Goal: Book appointment/travel/reservation

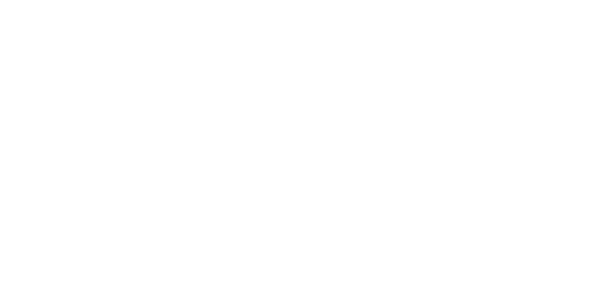
scroll to position [314, 0]
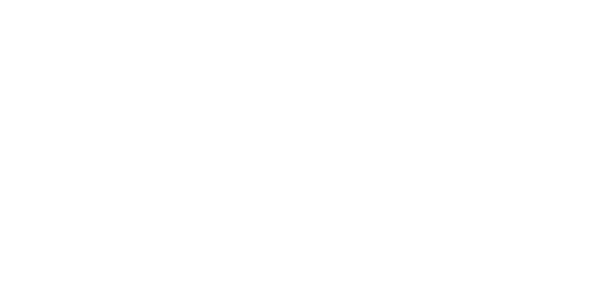
type input "********"
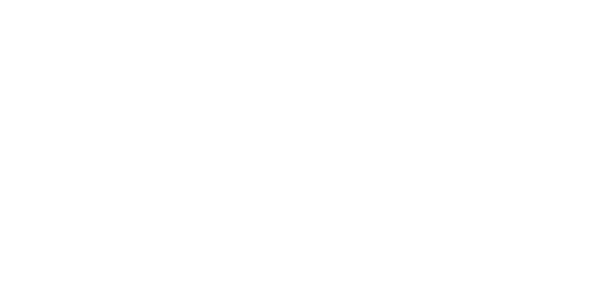
type input "********"
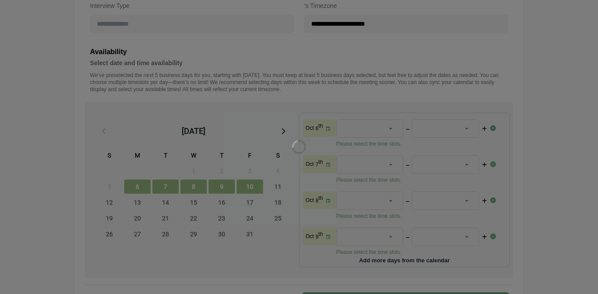
type input "*******"
type input "**********"
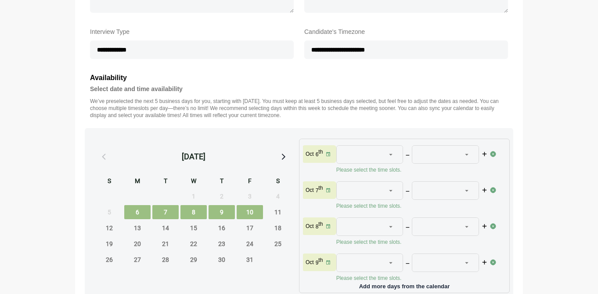
scroll to position [281, 0]
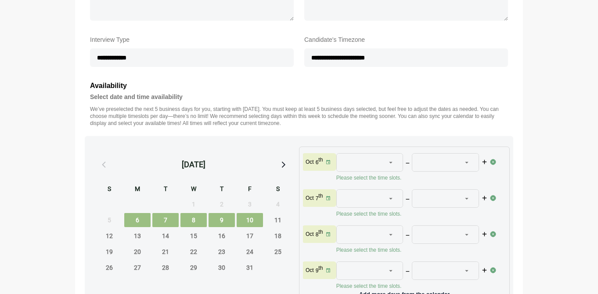
click at [354, 199] on div at bounding box center [365, 198] width 42 height 18
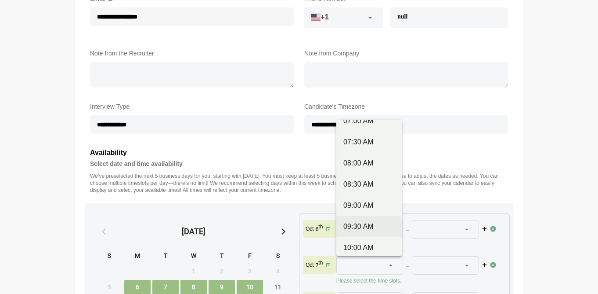
scroll to position [74, 0]
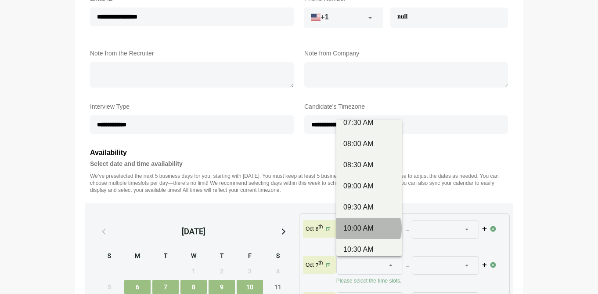
click at [363, 227] on div "10:00 AM" at bounding box center [369, 228] width 51 height 11
type input "********"
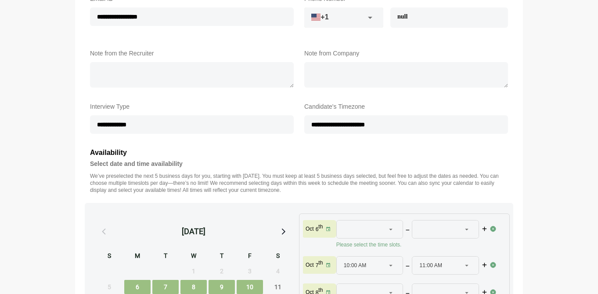
scroll to position [38, 0]
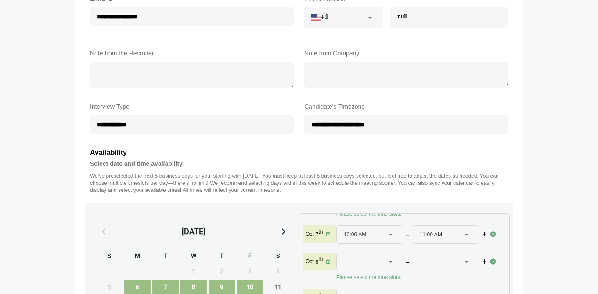
click at [451, 226] on div "11:00 AM ********" at bounding box center [441, 234] width 42 height 18
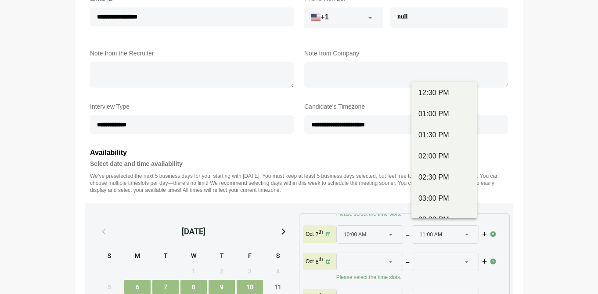
scroll to position [360, 0]
click at [444, 160] on div "04:00 PM" at bounding box center [444, 157] width 51 height 11
type input "********"
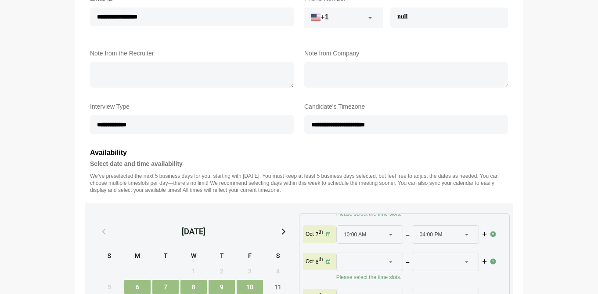
click at [544, 183] on section "**********" at bounding box center [299, 199] width 598 height 827
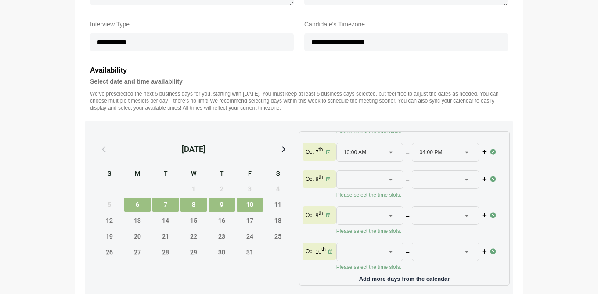
scroll to position [33, 0]
click at [382, 179] on div at bounding box center [365, 179] width 42 height 18
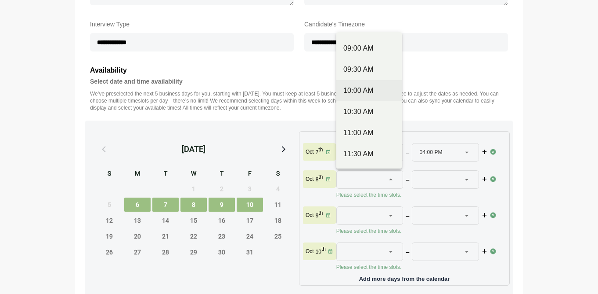
scroll to position [126, 0]
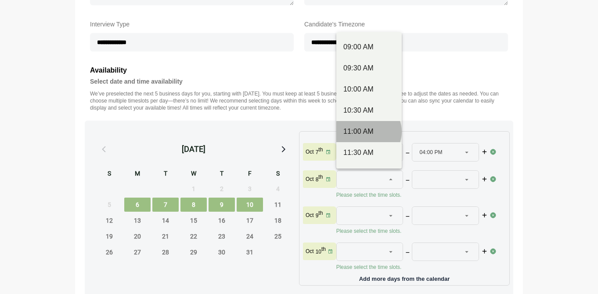
click at [367, 133] on div "11:00 AM" at bounding box center [369, 131] width 51 height 11
type input "********"
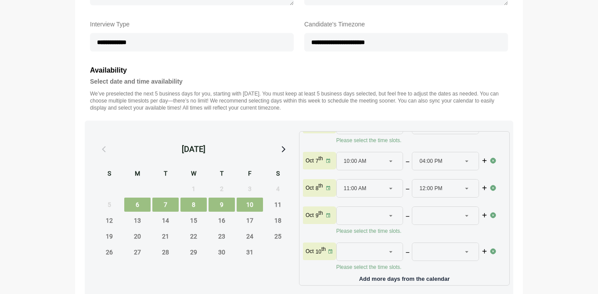
click at [423, 182] on span "12:00 PM" at bounding box center [431, 188] width 23 height 18
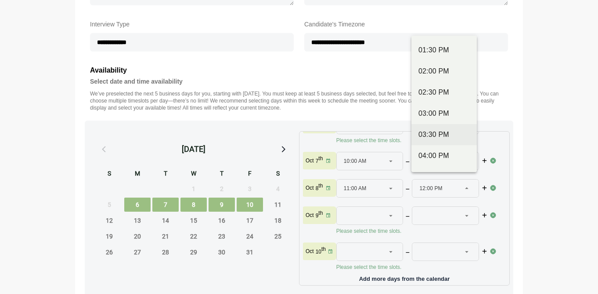
scroll to position [316, 0]
click at [443, 154] on div "04:00 PM" at bounding box center [444, 155] width 51 height 11
type input "********"
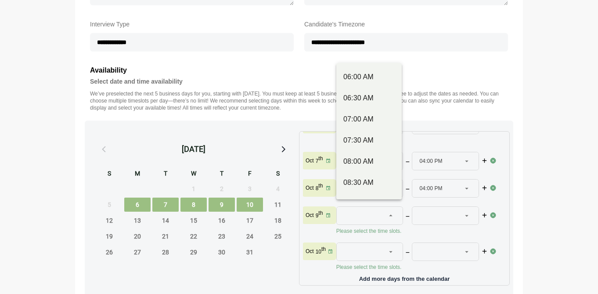
click at [370, 207] on div at bounding box center [365, 216] width 42 height 18
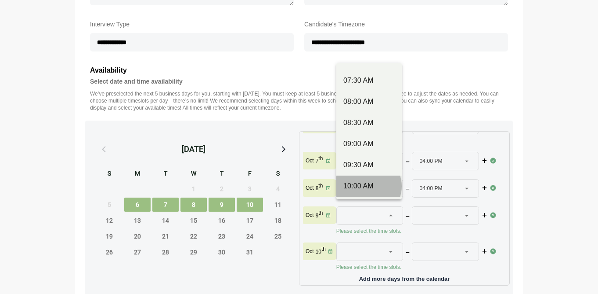
click at [356, 178] on div "10:00 AM" at bounding box center [369, 185] width 65 height 21
type input "********"
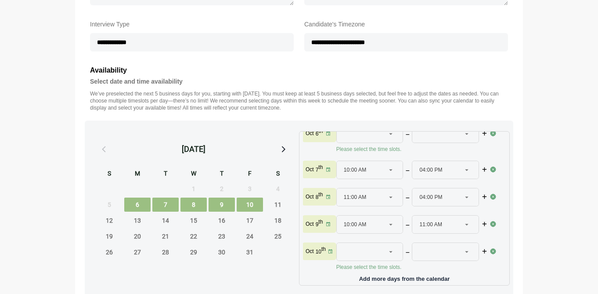
click at [424, 219] on span "11:00 AM" at bounding box center [431, 224] width 23 height 18
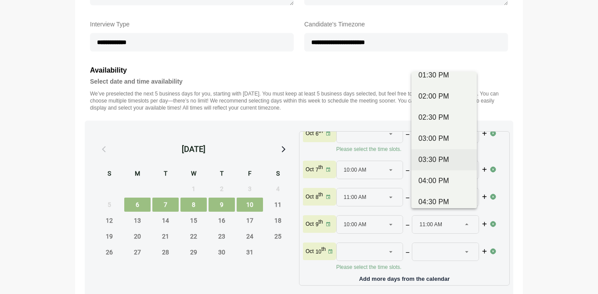
scroll to position [330, 0]
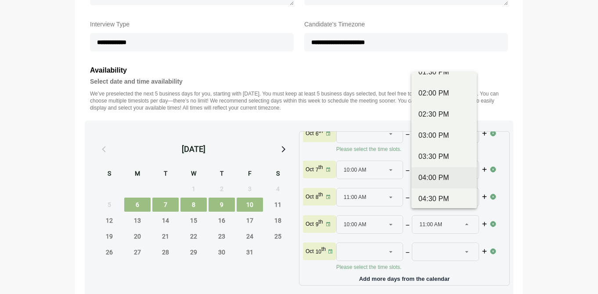
click at [449, 179] on div "04:00 PM" at bounding box center [444, 177] width 51 height 11
type input "********"
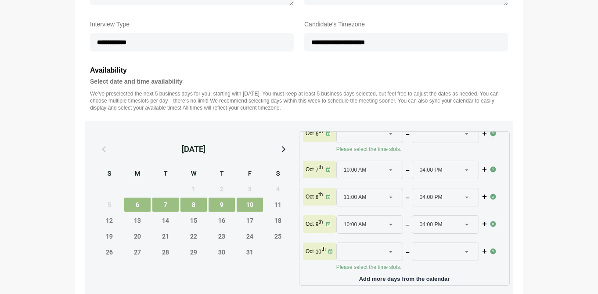
click at [360, 243] on div at bounding box center [365, 252] width 42 height 18
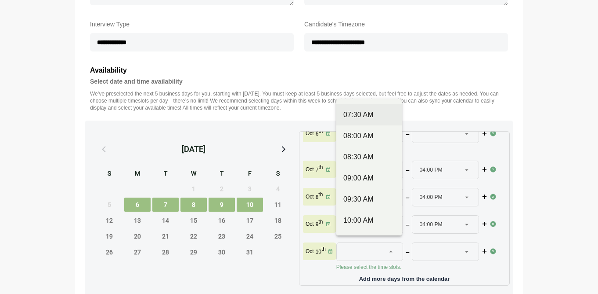
scroll to position [84, 0]
click at [370, 192] on div "10:00 AM" at bounding box center [369, 197] width 51 height 11
type input "********"
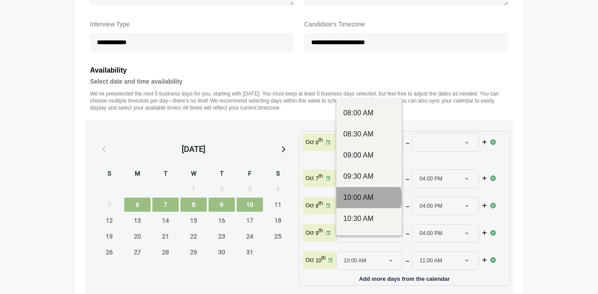
scroll to position [11, 0]
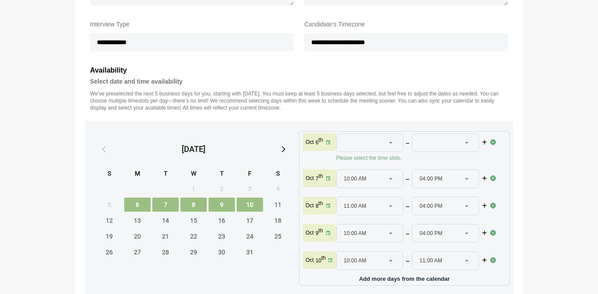
click at [431, 253] on span "11:00 AM" at bounding box center [431, 260] width 23 height 18
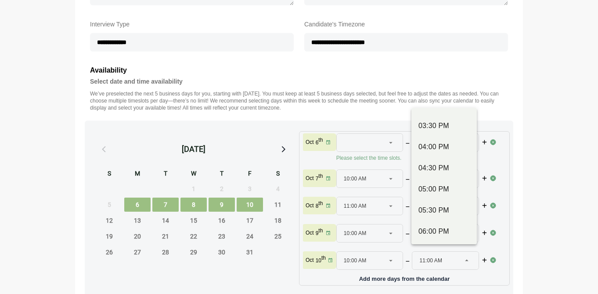
scroll to position [381, 0]
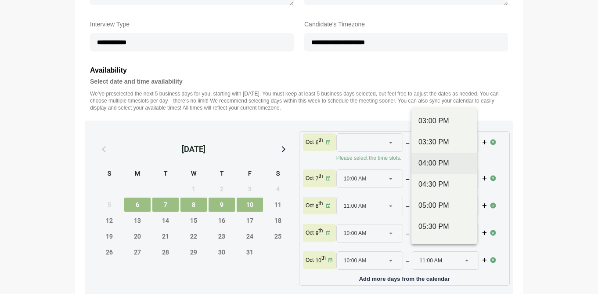
click at [449, 169] on div "04:00 PM" at bounding box center [444, 162] width 65 height 21
type input "********"
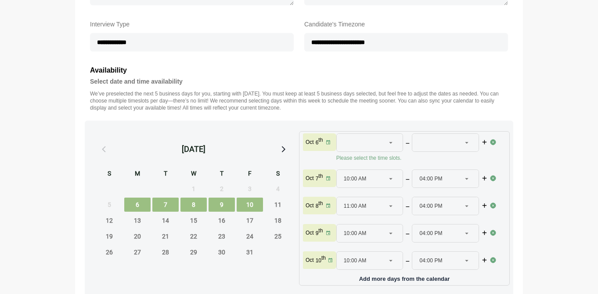
click at [547, 164] on section "**********" at bounding box center [299, 117] width 598 height 827
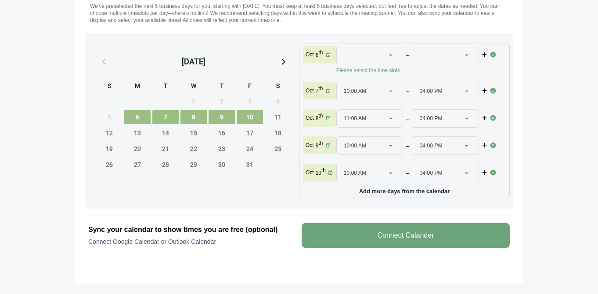
scroll to position [428, 0]
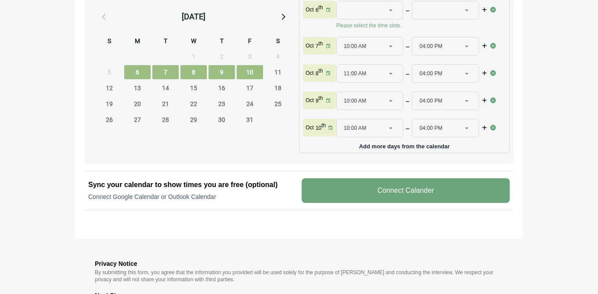
drag, startPoint x: 389, startPoint y: 196, endPoint x: 352, endPoint y: 230, distance: 51.3
click at [373, 66] on div "11:00 AM ********" at bounding box center [365, 74] width 42 height 18
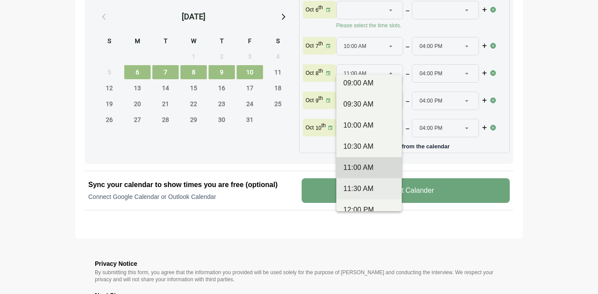
scroll to position [144, 0]
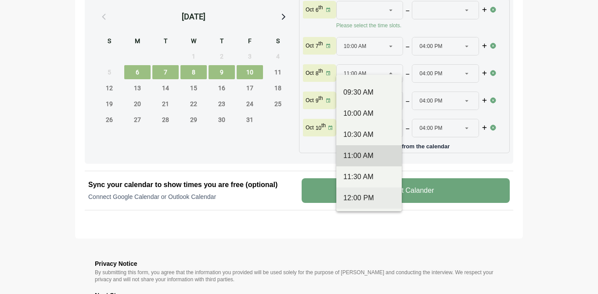
click at [373, 194] on div "12:00 PM" at bounding box center [369, 197] width 51 height 11
type input "********"
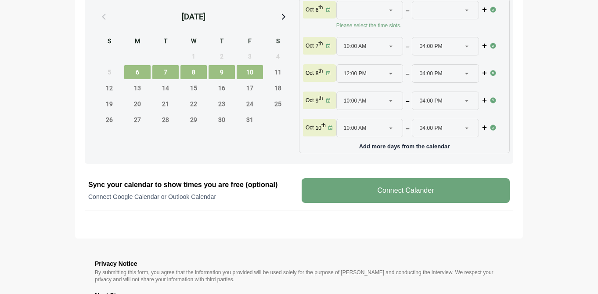
click at [389, 189] on v-button "Connect Calander" at bounding box center [406, 190] width 208 height 25
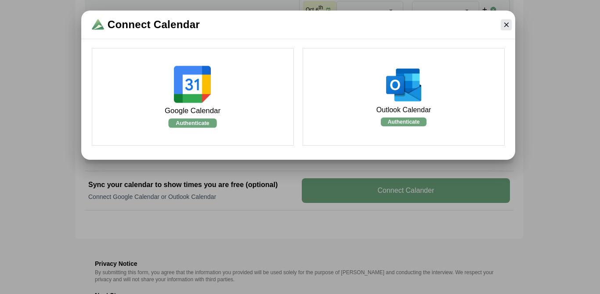
click at [211, 121] on v-button "Authenticate" at bounding box center [193, 122] width 48 height 9
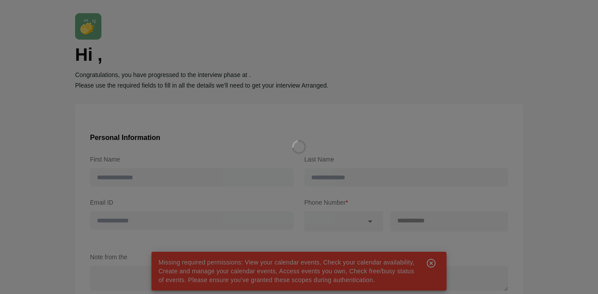
type input "*******"
type input "**********"
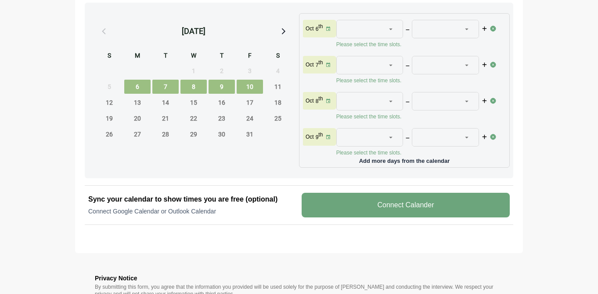
scroll to position [396, 0]
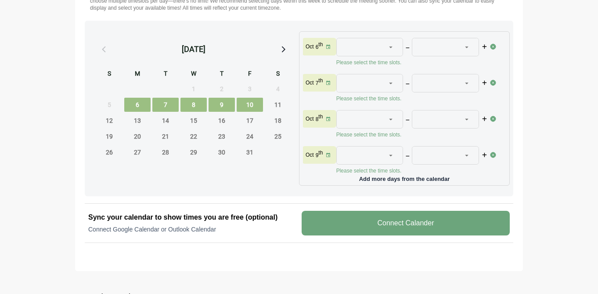
click at [357, 85] on div at bounding box center [365, 83] width 42 height 18
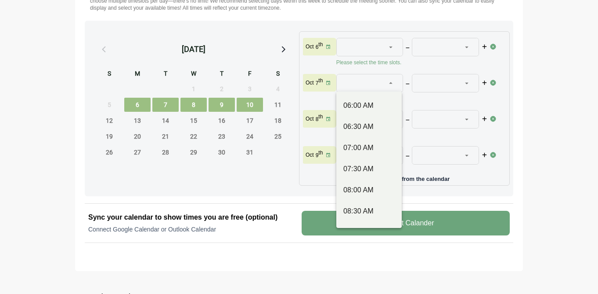
type input "********"
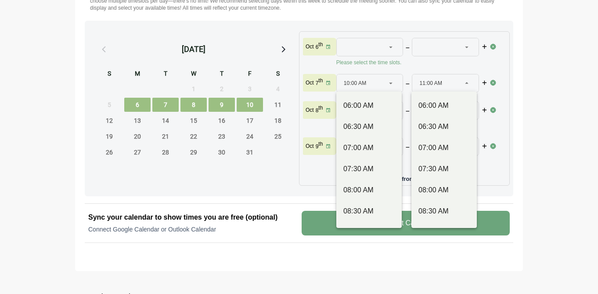
click at [433, 80] on span "11:00 AM" at bounding box center [431, 83] width 23 height 18
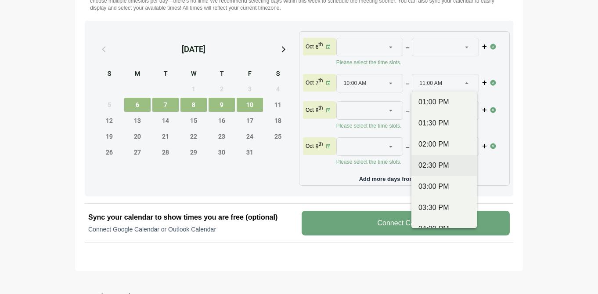
scroll to position [306, 0]
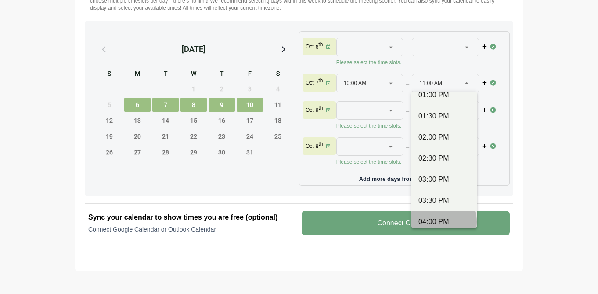
click at [434, 217] on div "04:00 PM" at bounding box center [444, 221] width 51 height 11
type input "********"
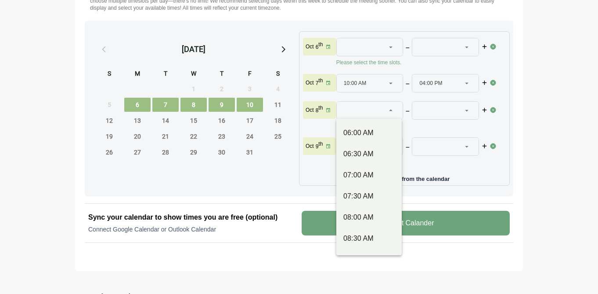
click at [365, 110] on div at bounding box center [365, 111] width 42 height 18
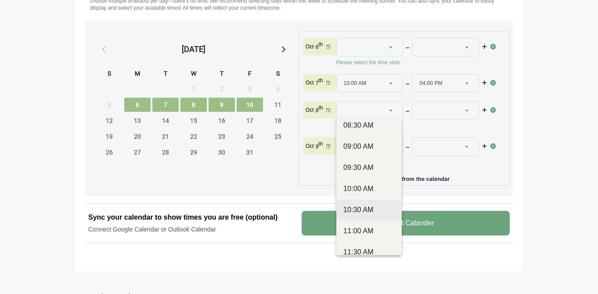
scroll to position [167, 0]
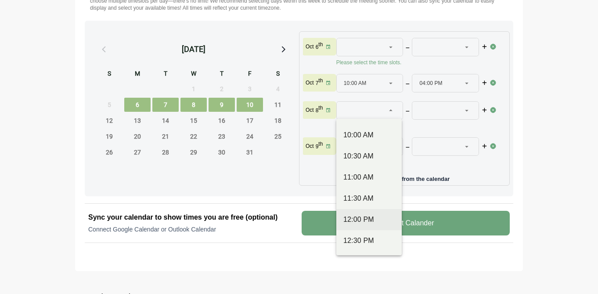
click at [365, 223] on div "12:00 PM" at bounding box center [369, 219] width 51 height 11
type input "********"
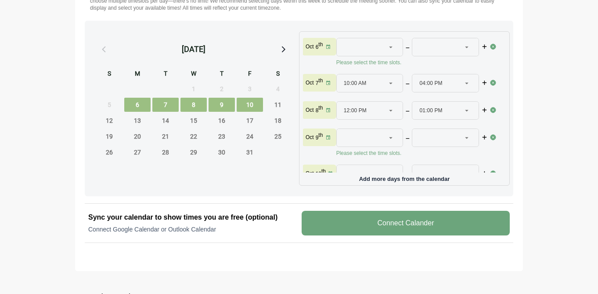
click at [426, 112] on span "01:00 PM" at bounding box center [431, 111] width 23 height 18
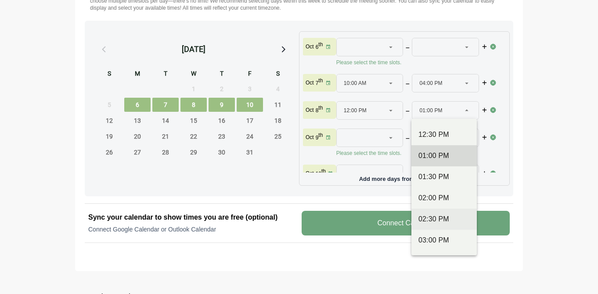
scroll to position [273, 0]
click at [436, 236] on div "03:00 PM" at bounding box center [444, 239] width 51 height 11
type input "********"
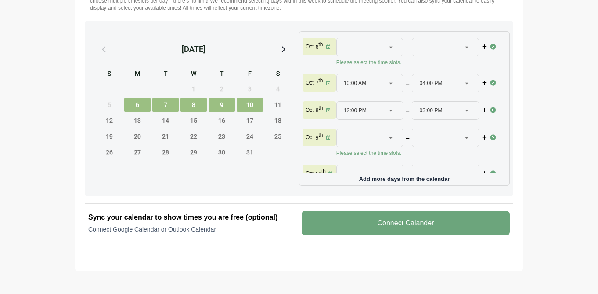
click at [373, 134] on div at bounding box center [365, 138] width 42 height 18
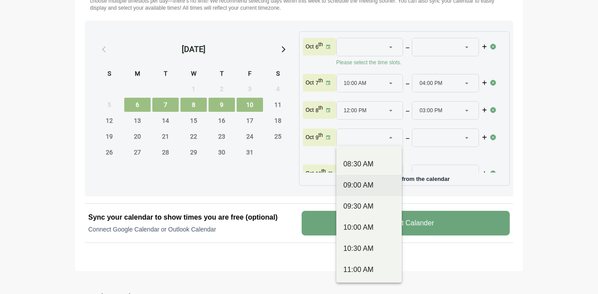
scroll to position [102, 0]
click at [362, 231] on div "10:00 AM" at bounding box center [369, 226] width 51 height 11
type input "********"
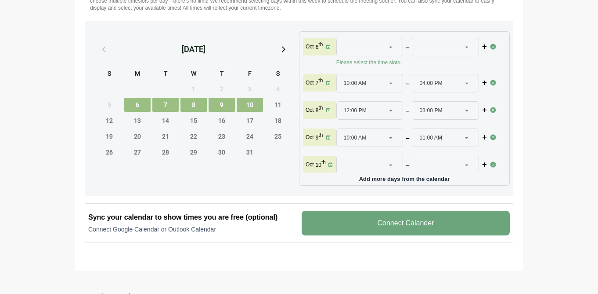
click at [422, 140] on span "11:00 AM" at bounding box center [431, 138] width 23 height 18
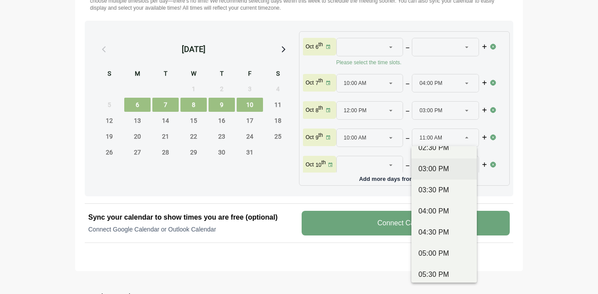
scroll to position [406, 0]
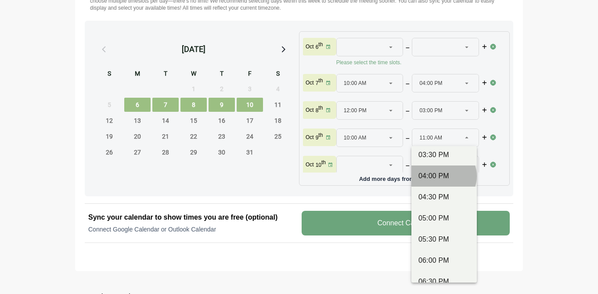
click at [447, 181] on div "04:00 PM" at bounding box center [444, 175] width 51 height 11
type input "********"
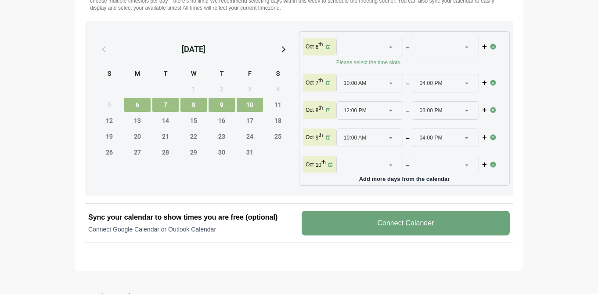
click at [369, 156] on div at bounding box center [365, 165] width 42 height 18
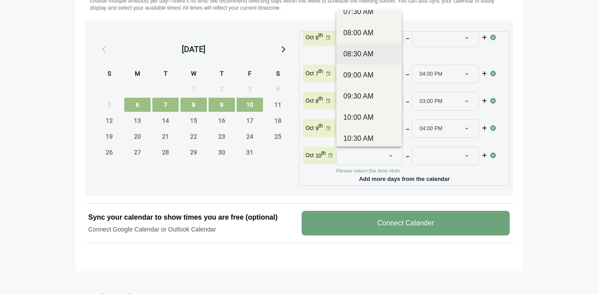
scroll to position [76, 0]
click at [363, 117] on div "10:00 AM" at bounding box center [369, 116] width 51 height 11
type input "********"
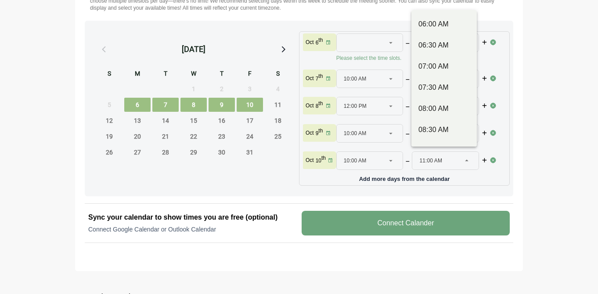
click at [426, 155] on span "11:00 AM" at bounding box center [431, 161] width 23 height 18
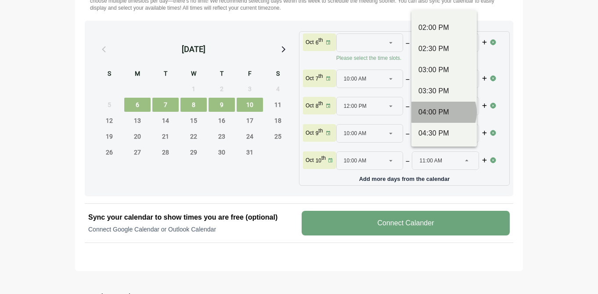
click at [447, 114] on div "04:00 PM" at bounding box center [444, 112] width 51 height 11
type input "********"
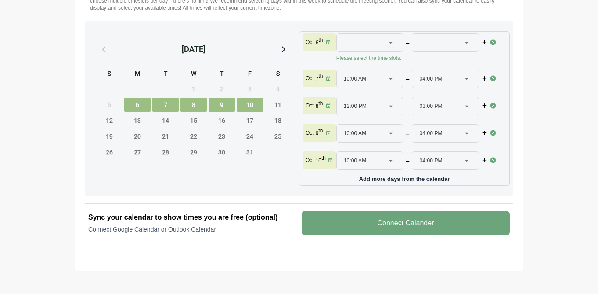
click at [365, 222] on v-button "Connect Calander" at bounding box center [406, 222] width 208 height 25
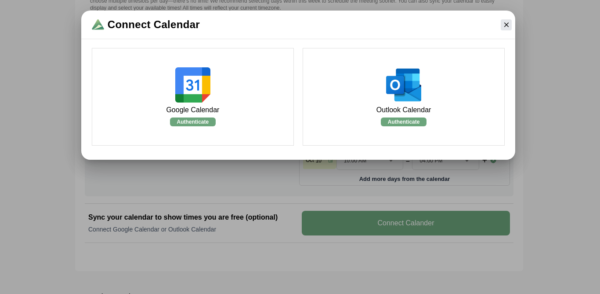
click at [225, 94] on div "Google Calendar Authenticate" at bounding box center [193, 97] width 202 height 98
click at [197, 116] on div "Google Calendar Authenticate" at bounding box center [193, 97] width 56 height 102
click at [195, 93] on img at bounding box center [192, 84] width 37 height 37
click at [195, 121] on v-button "Authenticate" at bounding box center [193, 122] width 48 height 9
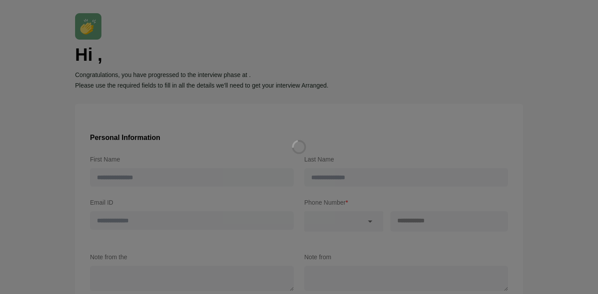
type input "*******"
type input "**********"
type input "*******"
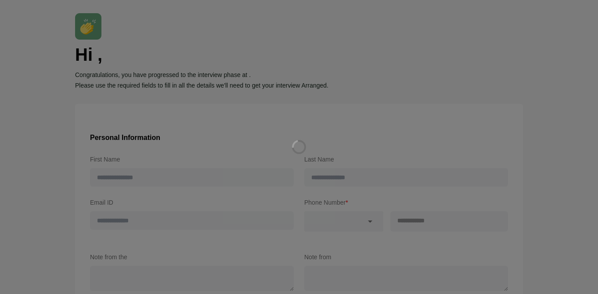
type input "*******"
type input "**********"
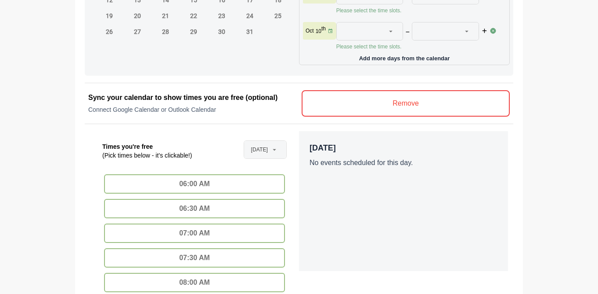
scroll to position [493, 0]
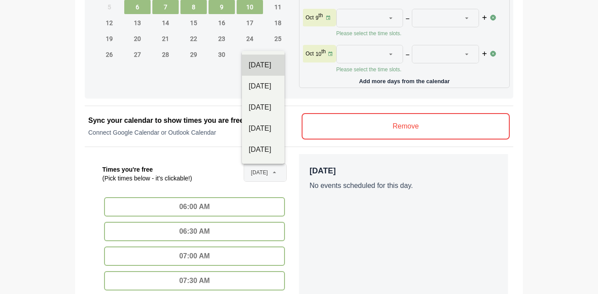
click at [261, 174] on span "[DATE]" at bounding box center [259, 172] width 17 height 18
click at [269, 84] on div "[DATE]" at bounding box center [263, 86] width 29 height 11
type input "**********"
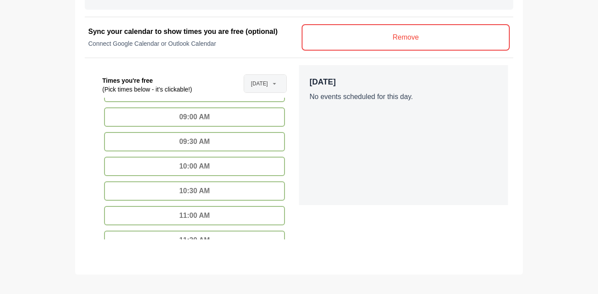
scroll to position [149, 0]
click at [234, 162] on div "10:00 AM" at bounding box center [194, 165] width 181 height 19
type input "********"
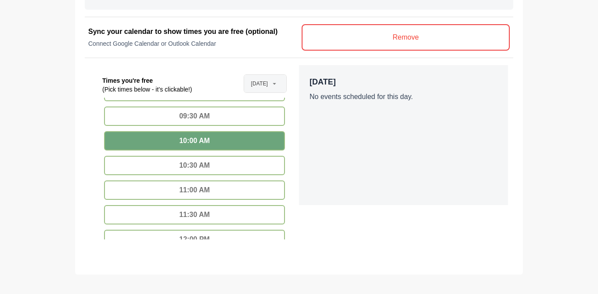
scroll to position [180, 0]
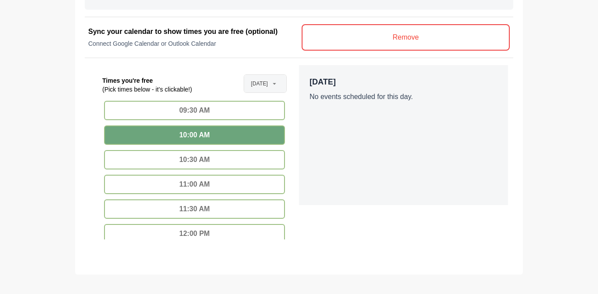
click at [234, 162] on div "10:30 AM" at bounding box center [194, 159] width 181 height 19
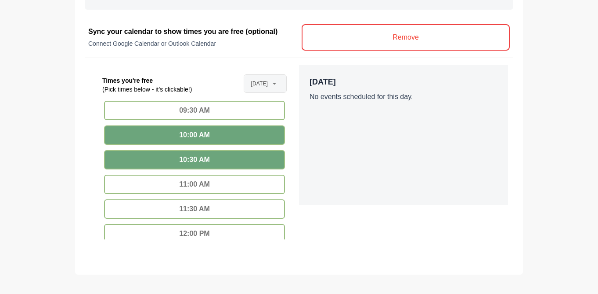
scroll to position [47, 0]
click at [223, 181] on div "11:00 AM" at bounding box center [194, 183] width 181 height 19
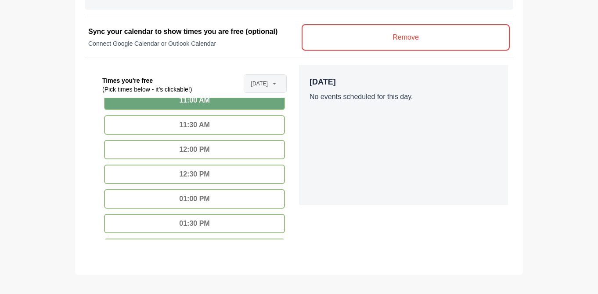
scroll to position [262, 0]
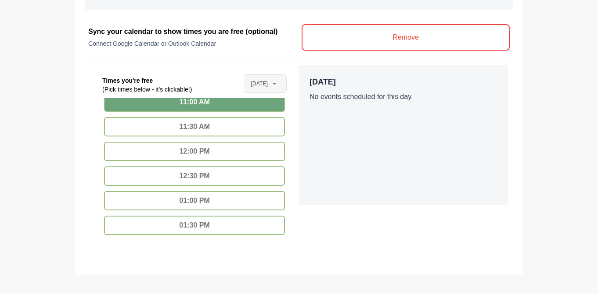
click at [232, 124] on div "11:30 AM" at bounding box center [194, 126] width 181 height 19
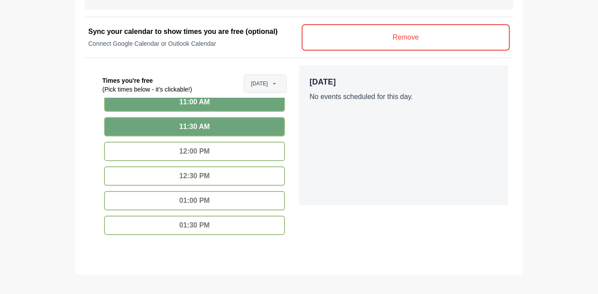
click at [214, 160] on div "12:00 PM" at bounding box center [194, 150] width 181 height 19
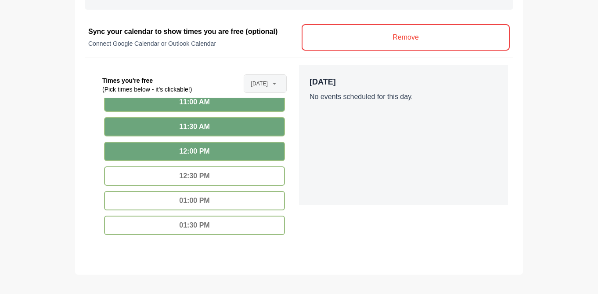
click at [209, 179] on div "12:30 PM" at bounding box center [194, 175] width 181 height 19
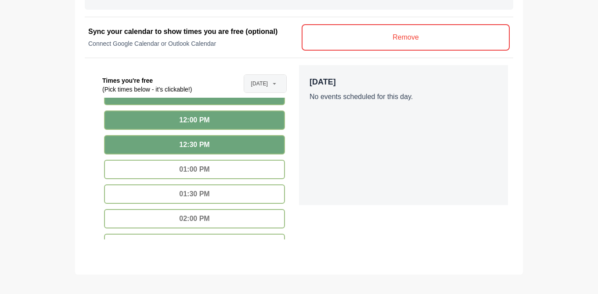
scroll to position [296, 0]
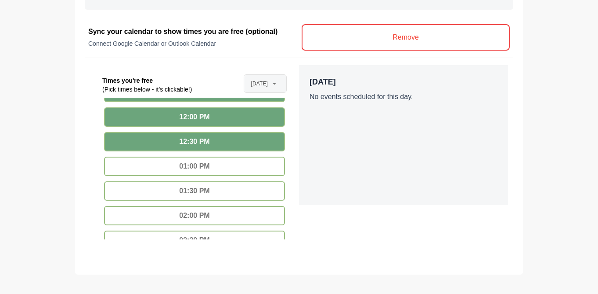
click at [217, 170] on div "01:00 PM" at bounding box center [194, 165] width 181 height 19
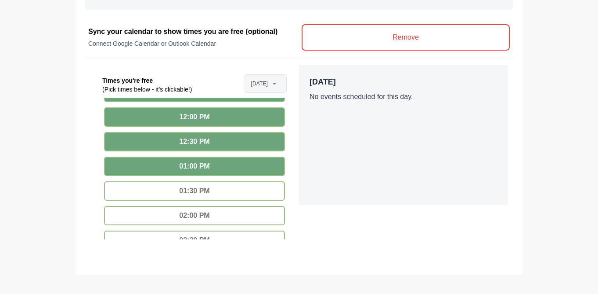
click at [210, 191] on div "01:30 PM" at bounding box center [194, 190] width 181 height 19
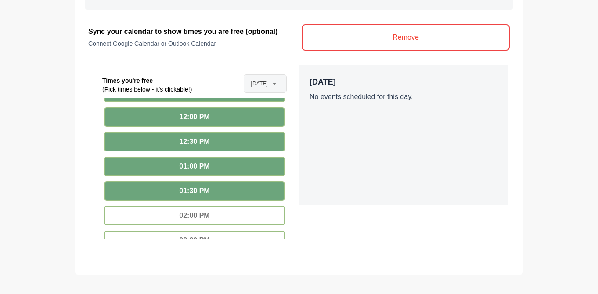
scroll to position [371, 0]
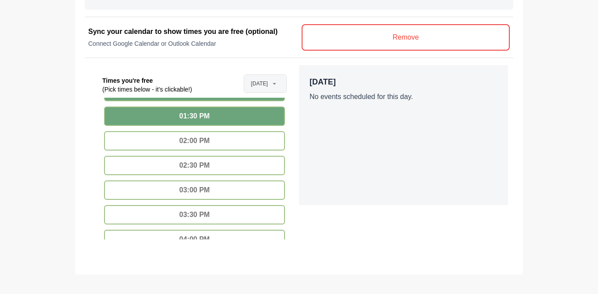
click at [215, 137] on div "02:00 PM" at bounding box center [194, 140] width 181 height 19
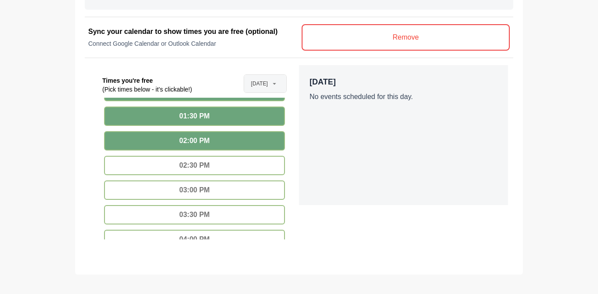
click at [210, 161] on div "02:30 PM" at bounding box center [194, 165] width 181 height 19
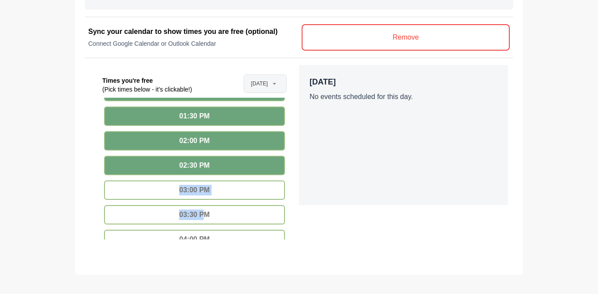
click at [203, 216] on div "03:30 PM" at bounding box center [194, 214] width 181 height 19
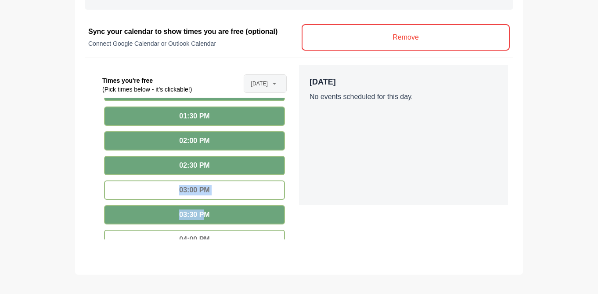
click at [224, 192] on div "03:00 PM" at bounding box center [194, 189] width 181 height 19
type input "********"
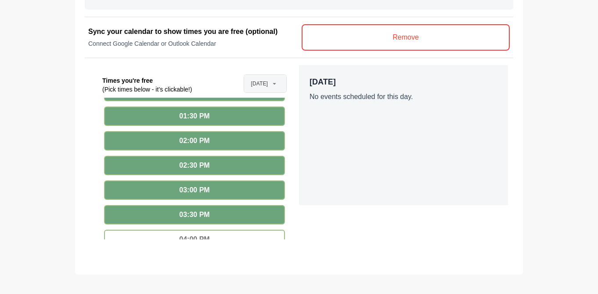
scroll to position [461, 0]
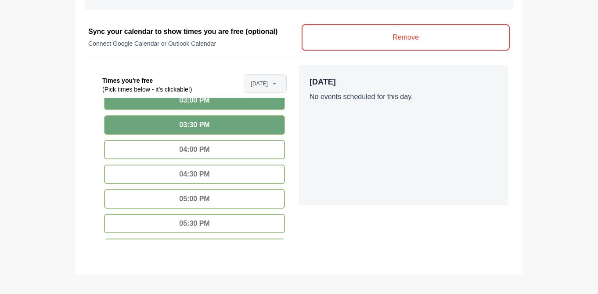
click at [230, 150] on div "04:00 PM" at bounding box center [194, 149] width 181 height 19
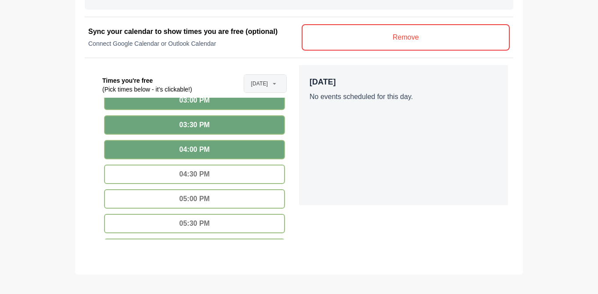
click at [221, 172] on div "04:30 PM" at bounding box center [194, 173] width 181 height 19
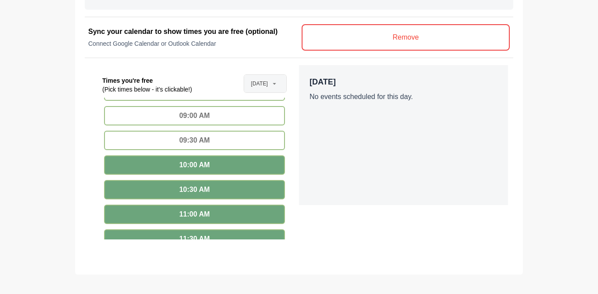
scroll to position [188, 0]
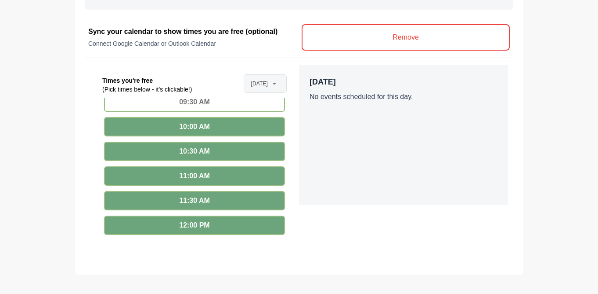
click at [265, 83] on span "[DATE]" at bounding box center [259, 84] width 17 height 18
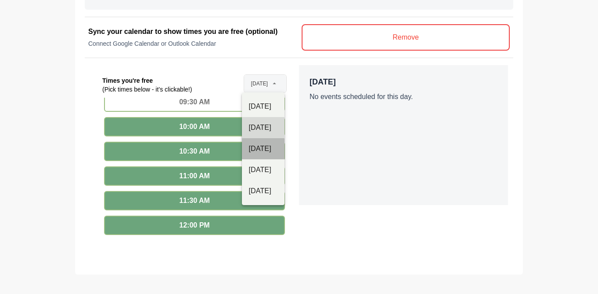
click at [260, 145] on div "[DATE]" at bounding box center [263, 148] width 29 height 11
type input "**********"
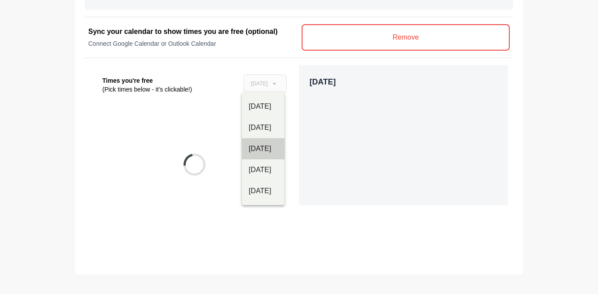
scroll to position [0, 0]
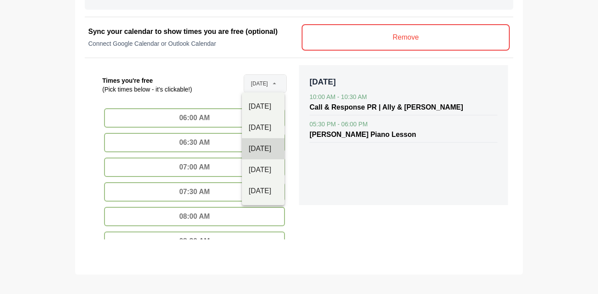
click at [251, 90] on span "[DATE]" at bounding box center [259, 84] width 17 height 18
click at [211, 90] on div "**********" at bounding box center [194, 84] width 195 height 25
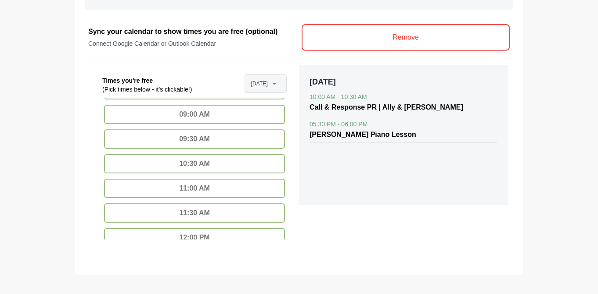
scroll to position [179, 0]
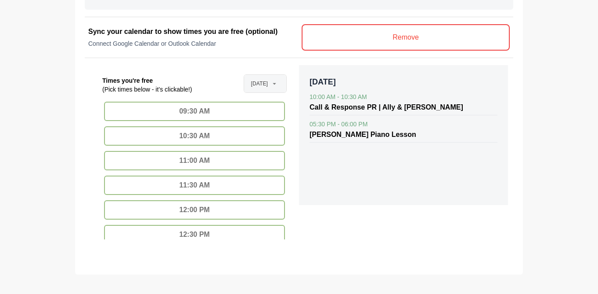
click at [201, 209] on div "12:00 PM" at bounding box center [194, 209] width 181 height 19
type input "********"
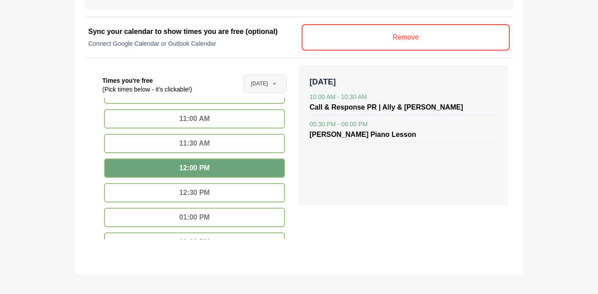
scroll to position [0, 0]
click at [214, 189] on div "12:30 PM" at bounding box center [194, 191] width 181 height 19
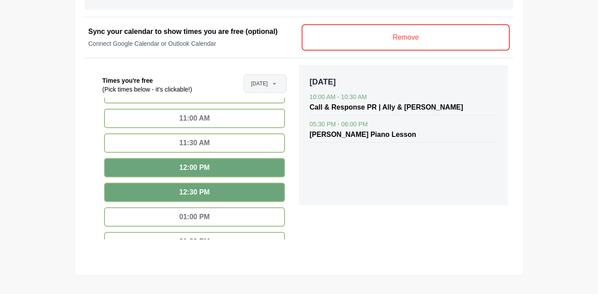
click at [197, 219] on div "01:00 PM" at bounding box center [194, 216] width 181 height 19
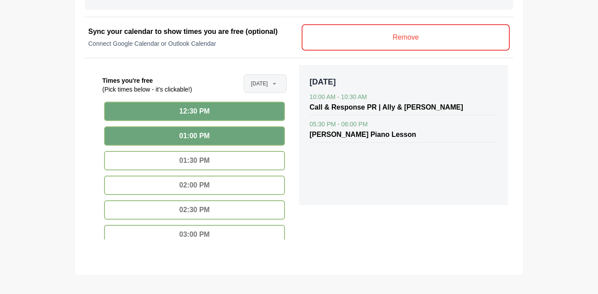
click at [212, 157] on div "01:30 PM" at bounding box center [194, 160] width 181 height 19
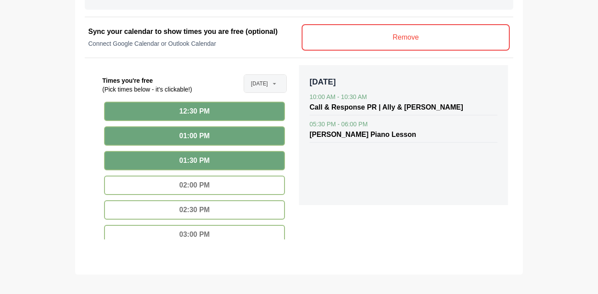
click at [207, 181] on div "02:00 PM" at bounding box center [194, 184] width 181 height 19
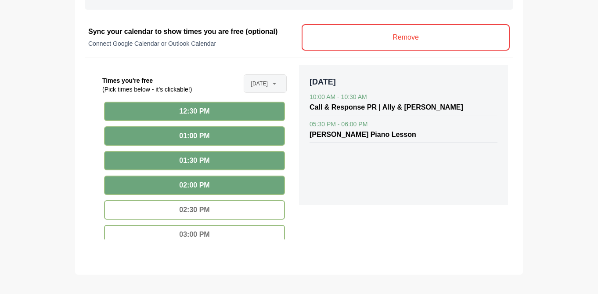
click at [197, 214] on div "02:30 PM" at bounding box center [194, 209] width 181 height 19
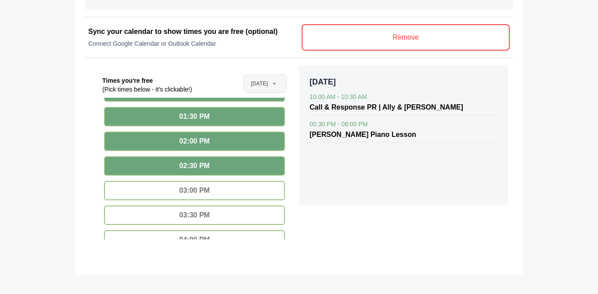
click at [207, 197] on div "03:00 PM" at bounding box center [194, 190] width 181 height 19
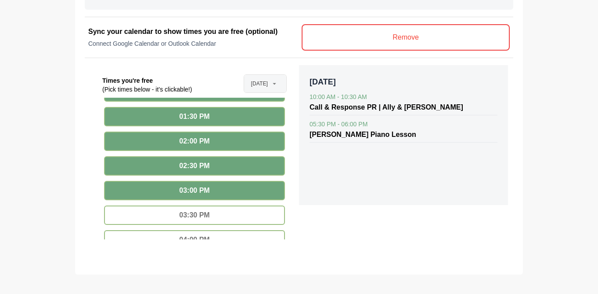
click at [203, 212] on div "03:30 PM" at bounding box center [194, 214] width 181 height 19
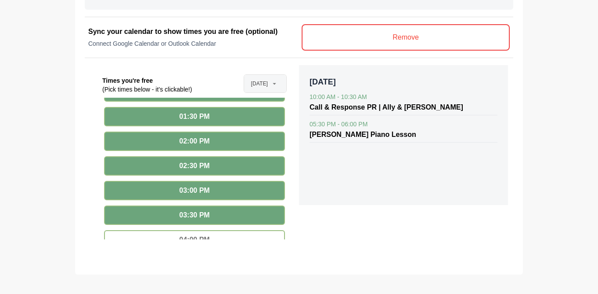
click at [253, 85] on span "[DATE]" at bounding box center [259, 84] width 17 height 18
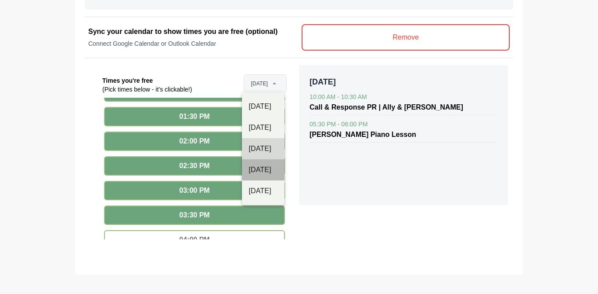
click at [262, 171] on div "[DATE]" at bounding box center [263, 169] width 29 height 11
type input "**********"
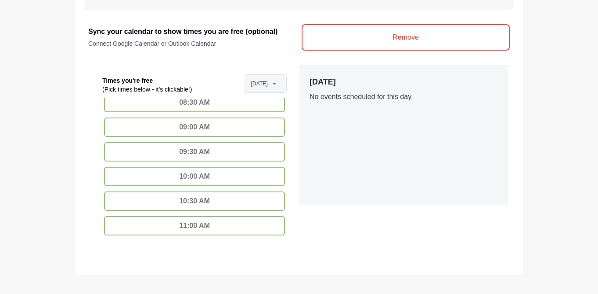
click at [198, 180] on div "10:00 AM" at bounding box center [194, 176] width 181 height 19
type input "********"
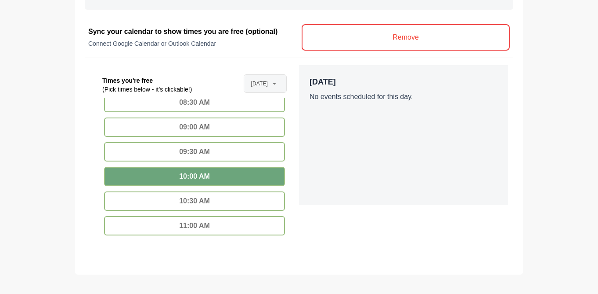
click at [189, 200] on div "10:30 AM" at bounding box center [194, 200] width 181 height 19
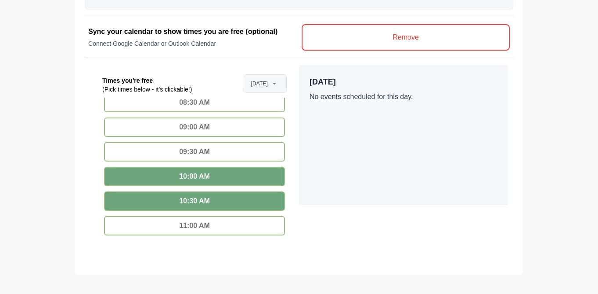
click at [182, 225] on div "11:00 AM" at bounding box center [194, 225] width 181 height 19
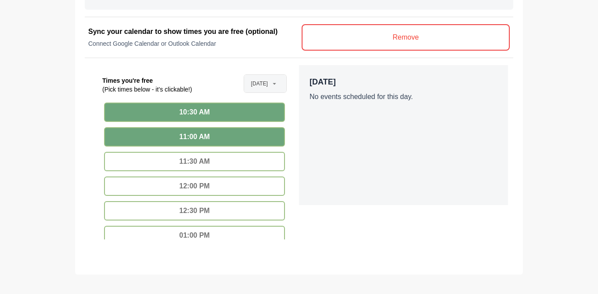
click at [211, 160] on div "11:30 AM" at bounding box center [194, 161] width 181 height 19
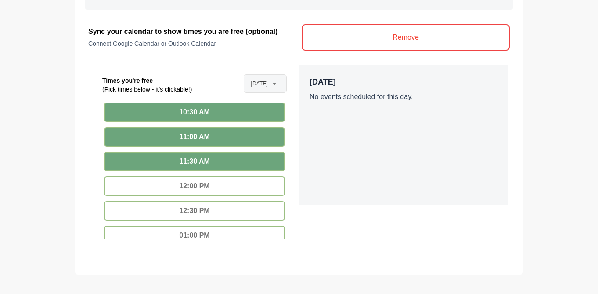
click at [202, 182] on div "12:00 PM" at bounding box center [194, 185] width 181 height 19
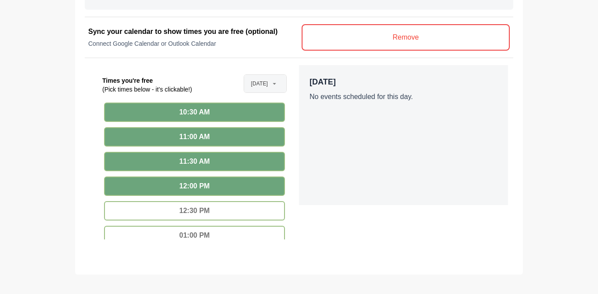
click at [187, 210] on div "12:30 PM" at bounding box center [194, 210] width 181 height 19
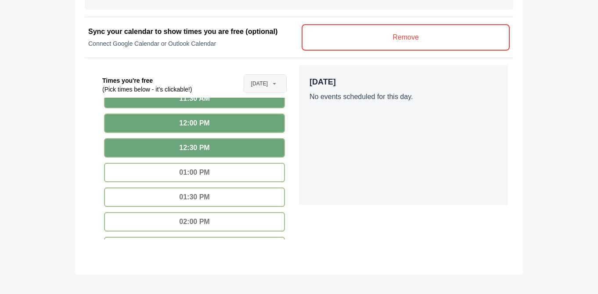
click at [197, 178] on div "01:00 PM" at bounding box center [194, 172] width 181 height 19
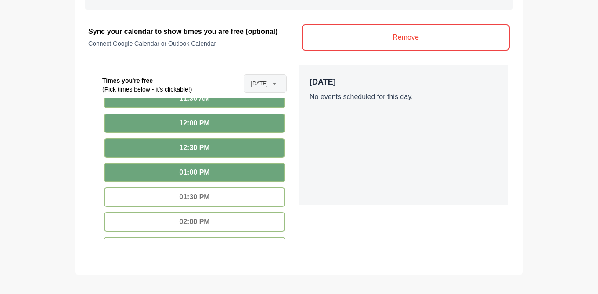
click at [189, 195] on div "01:30 PM" at bounding box center [194, 196] width 181 height 19
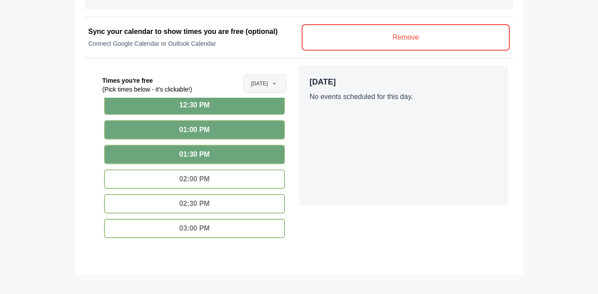
click at [203, 182] on div "02:00 PM" at bounding box center [194, 178] width 181 height 19
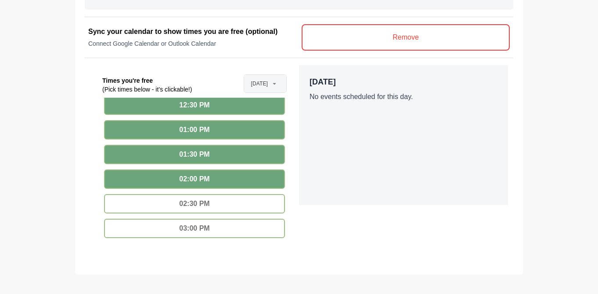
click at [198, 203] on div "02:30 PM" at bounding box center [194, 203] width 181 height 19
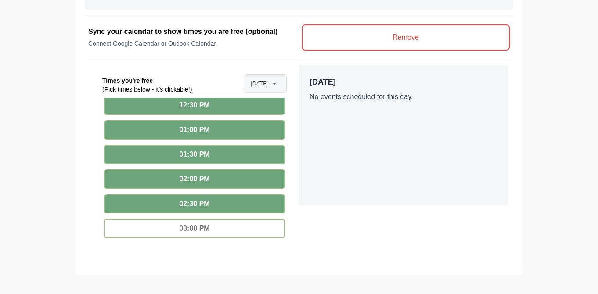
click at [193, 229] on div "03:00 PM" at bounding box center [194, 227] width 181 height 19
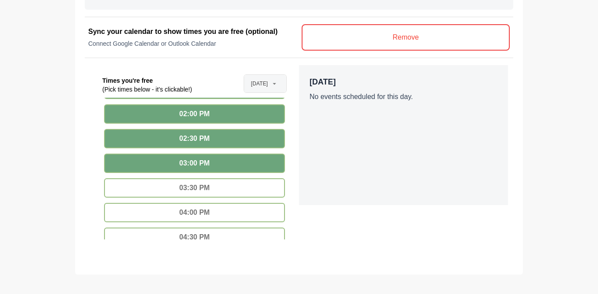
scroll to position [399, 0]
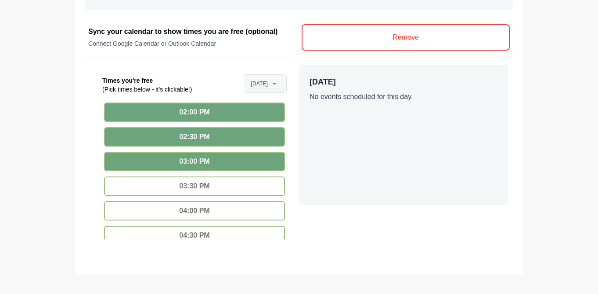
click at [208, 187] on div "03:30 PM" at bounding box center [194, 185] width 181 height 19
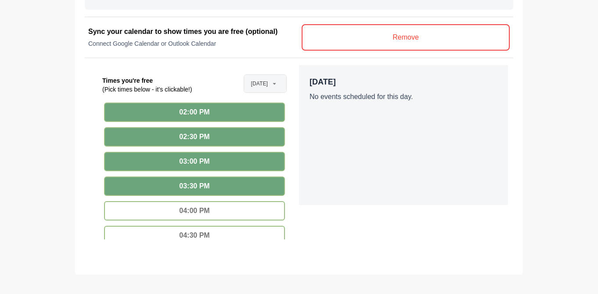
click at [199, 207] on div "04:00 PM" at bounding box center [194, 210] width 181 height 19
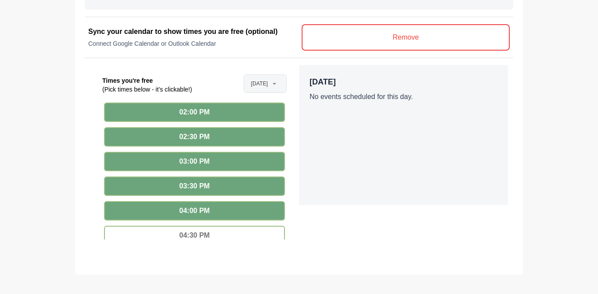
click at [194, 234] on div "04:30 PM" at bounding box center [194, 234] width 181 height 19
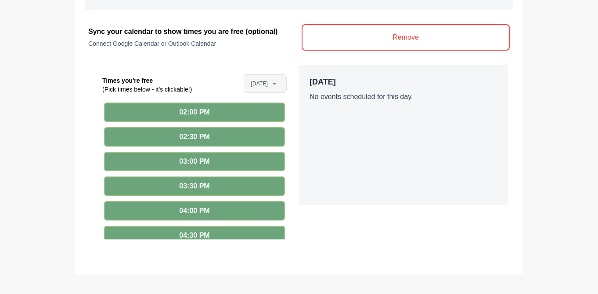
click at [263, 79] on span "[DATE]" at bounding box center [259, 84] width 17 height 18
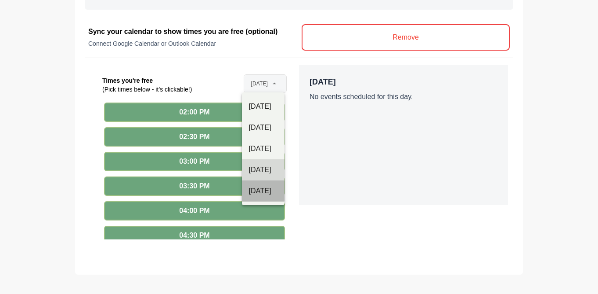
click at [259, 188] on div "[DATE]" at bounding box center [263, 190] width 29 height 11
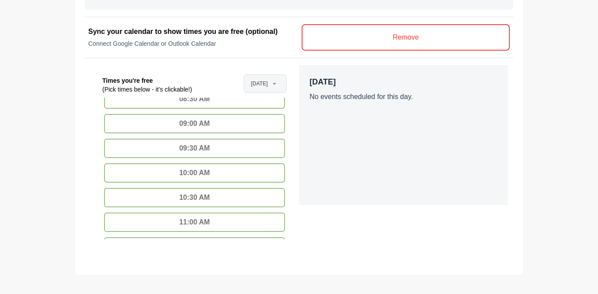
scroll to position [155, 0]
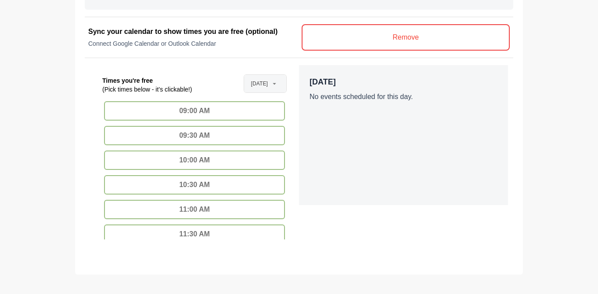
click at [207, 158] on div "10:00 AM" at bounding box center [194, 159] width 181 height 19
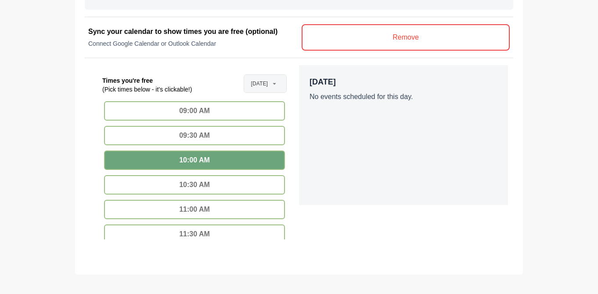
click at [198, 186] on div "10:30 AM" at bounding box center [194, 184] width 181 height 19
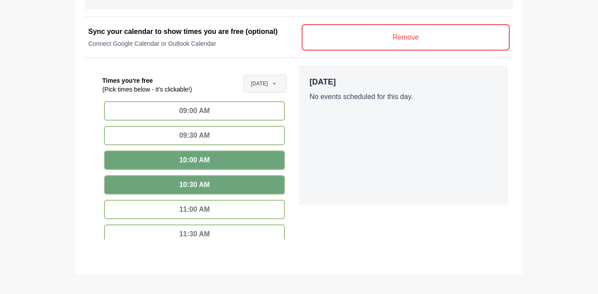
click at [196, 210] on div "11:00 AM" at bounding box center [194, 208] width 181 height 19
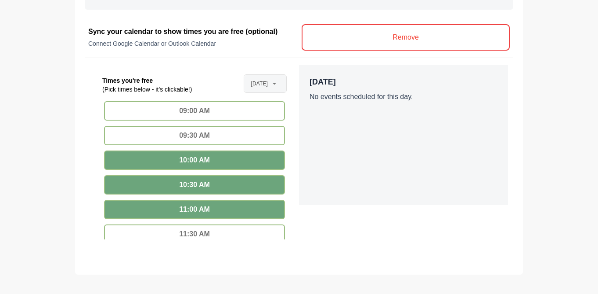
scroll to position [202, 0]
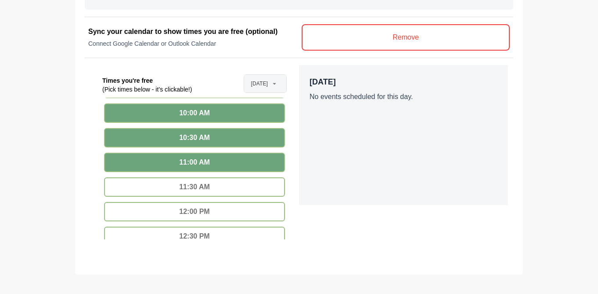
click at [206, 185] on div "11:30 AM" at bounding box center [194, 186] width 181 height 19
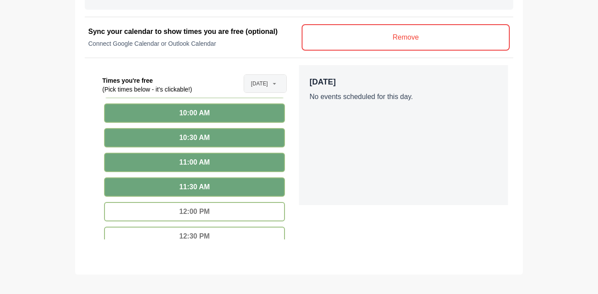
click at [189, 214] on div "12:00 PM" at bounding box center [194, 211] width 181 height 19
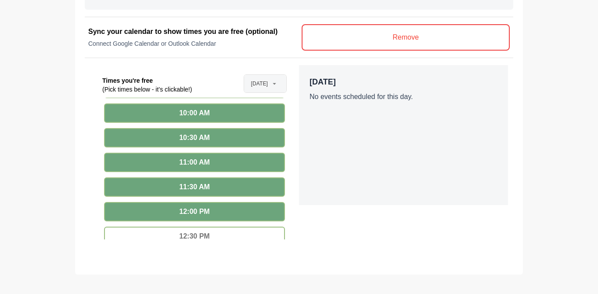
scroll to position [227, 0]
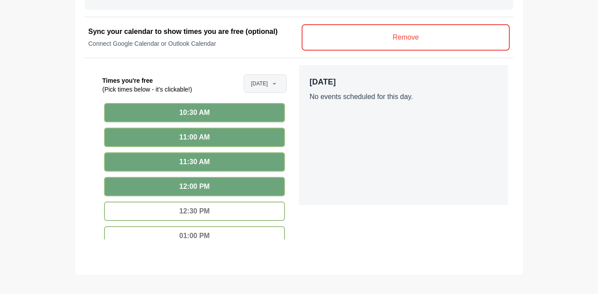
click at [211, 204] on div "12:30 PM" at bounding box center [194, 210] width 181 height 19
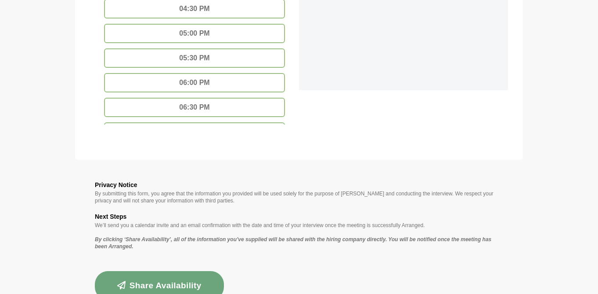
scroll to position [722, 0]
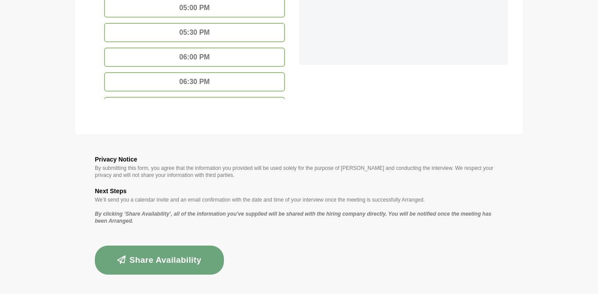
click at [185, 261] on button "Share Availability" at bounding box center [159, 259] width 129 height 29
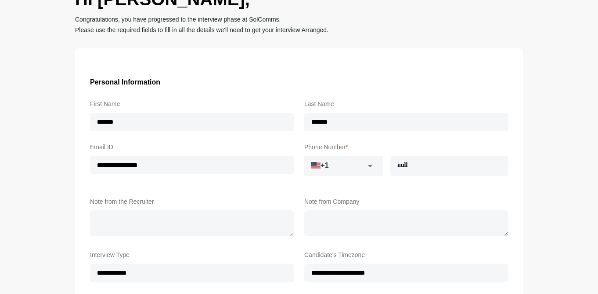
click at [450, 167] on input "tel" at bounding box center [448, 165] width 115 height 18
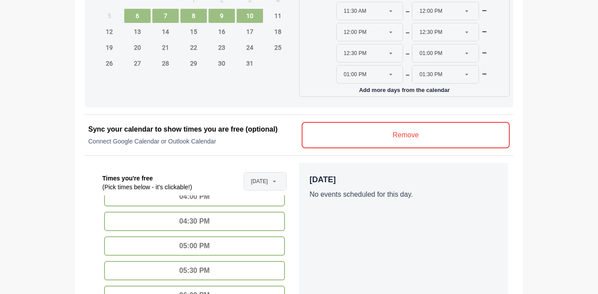
scroll to position [722, 0]
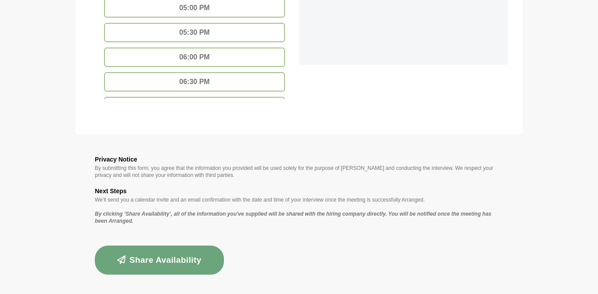
click at [174, 252] on button "Share Availability" at bounding box center [159, 259] width 129 height 29
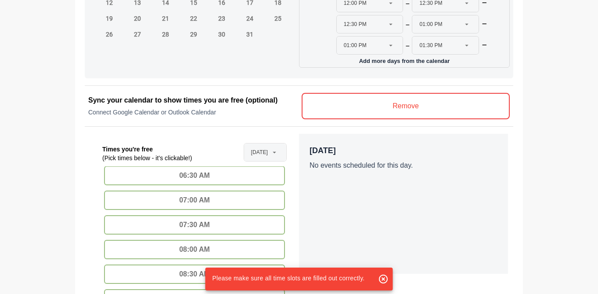
scroll to position [0, 0]
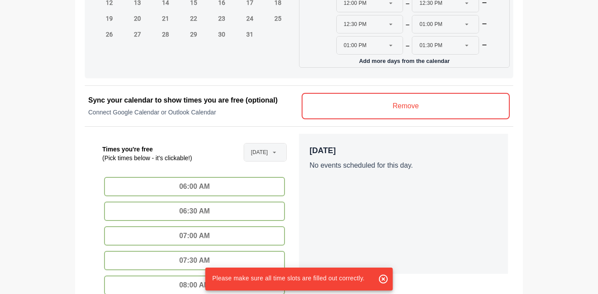
click at [389, 177] on div "[DATE] No events scheduled for this day." at bounding box center [403, 204] width 209 height 140
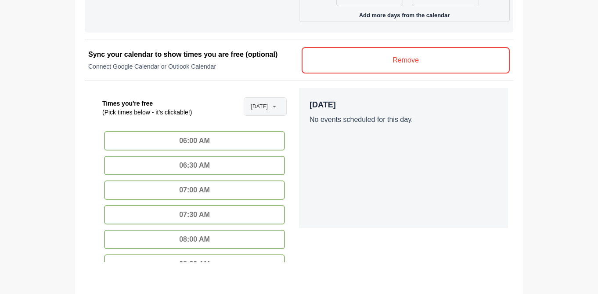
scroll to position [722, 0]
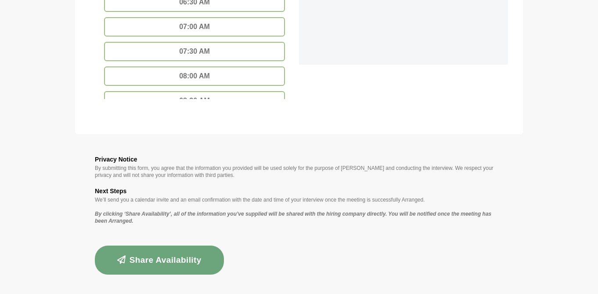
click at [164, 257] on button "Share Availability" at bounding box center [159, 259] width 129 height 29
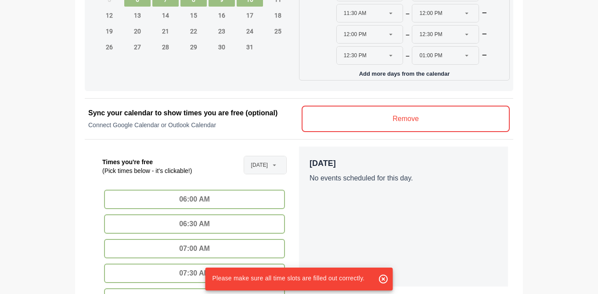
scroll to position [417, 0]
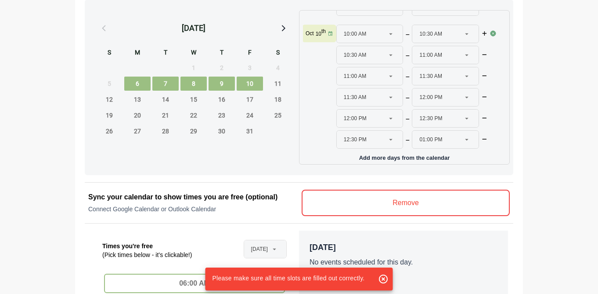
click at [373, 202] on v-button "Remove" at bounding box center [406, 202] width 208 height 26
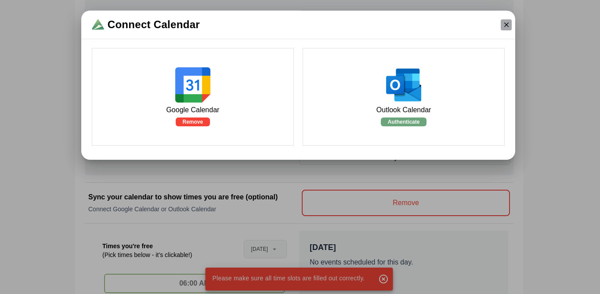
click at [503, 23] on icon "button" at bounding box center [507, 25] width 8 height 8
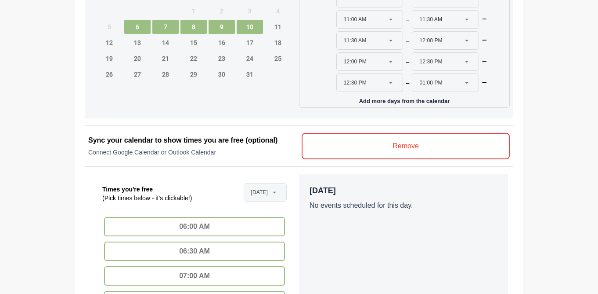
scroll to position [722, 0]
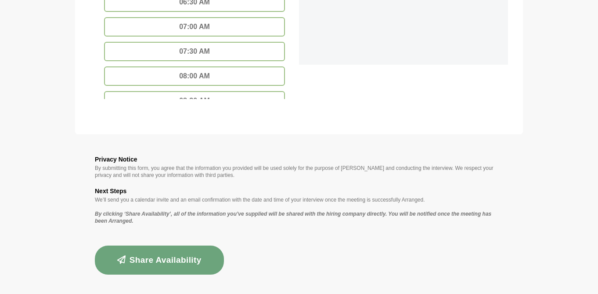
click at [189, 254] on button "Share Availability" at bounding box center [159, 259] width 129 height 29
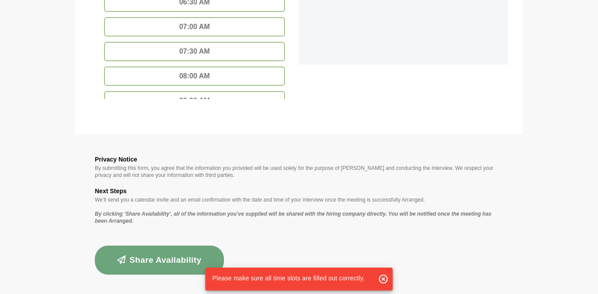
click at [281, 277] on span "Please make sure all time slots are filled out correctly." at bounding box center [288, 277] width 152 height 7
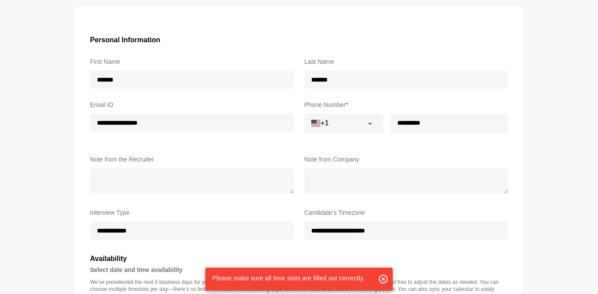
scroll to position [82, 0]
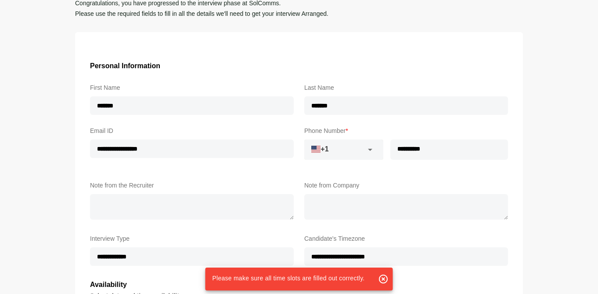
click at [334, 178] on div "**********" at bounding box center [299, 168] width 429 height 193
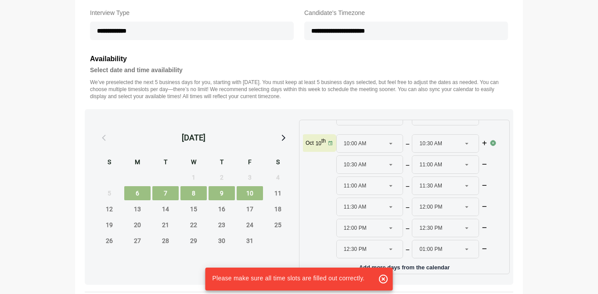
scroll to position [353, 0]
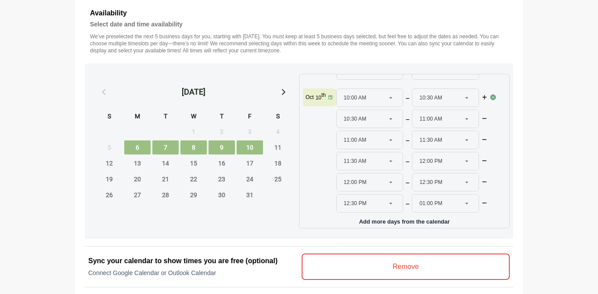
click at [250, 144] on span "10" at bounding box center [250, 147] width 26 height 14
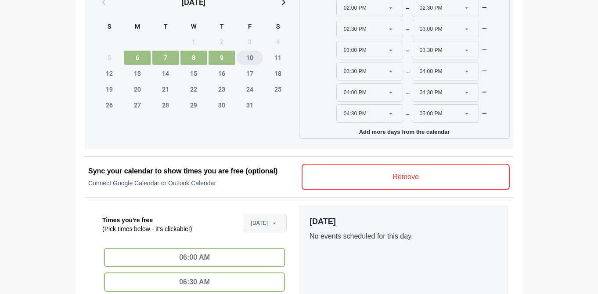
scroll to position [337, 0]
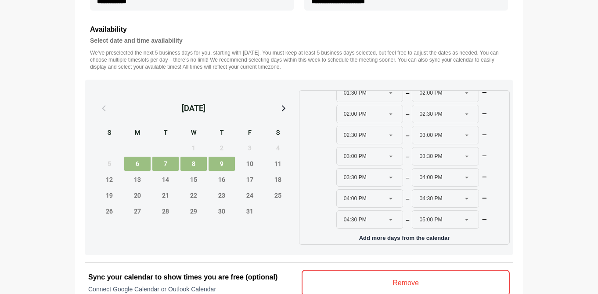
click at [219, 163] on span "9" at bounding box center [222, 163] width 26 height 14
click at [218, 160] on span "9" at bounding box center [222, 163] width 26 height 14
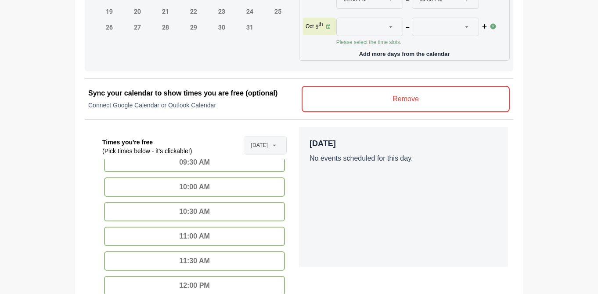
scroll to position [178, 0]
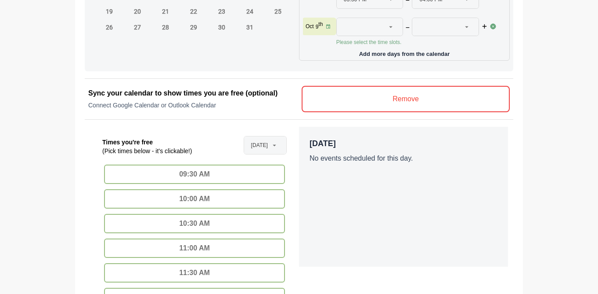
click at [215, 199] on div "10:00 AM" at bounding box center [194, 198] width 181 height 19
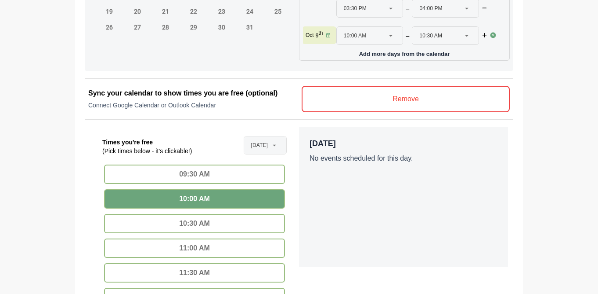
click at [209, 221] on div "10:30 AM" at bounding box center [194, 223] width 181 height 19
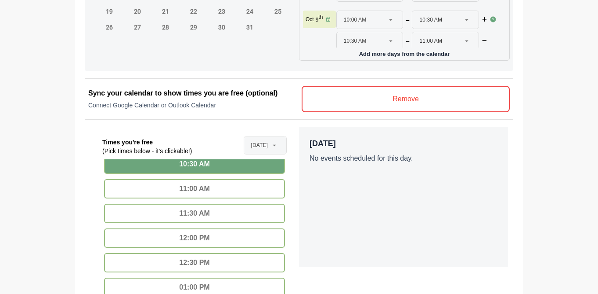
scroll to position [246, 0]
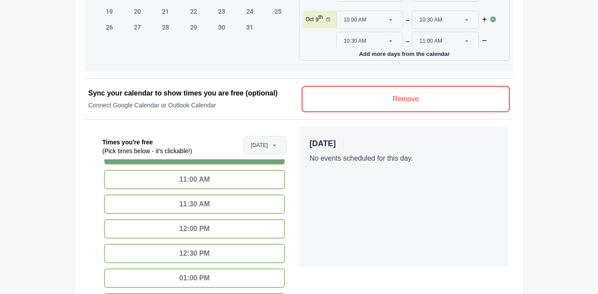
click at [218, 181] on div "11:00 AM" at bounding box center [194, 179] width 181 height 19
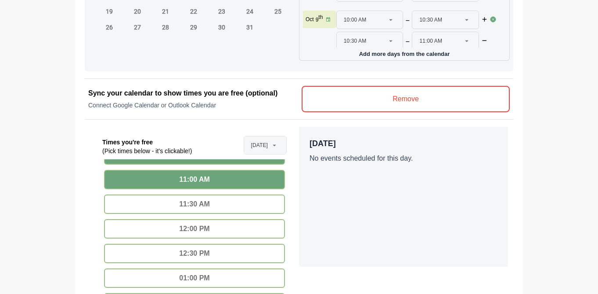
click at [210, 196] on div "11:30 AM" at bounding box center [194, 203] width 181 height 19
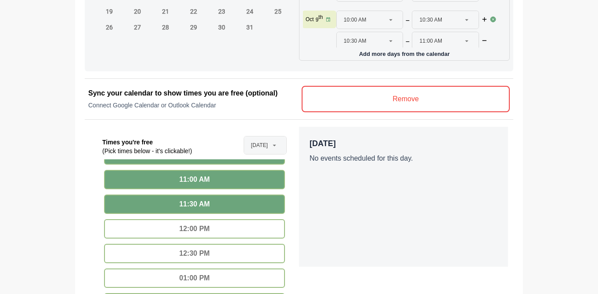
click at [197, 233] on div "12:00 PM" at bounding box center [194, 228] width 181 height 19
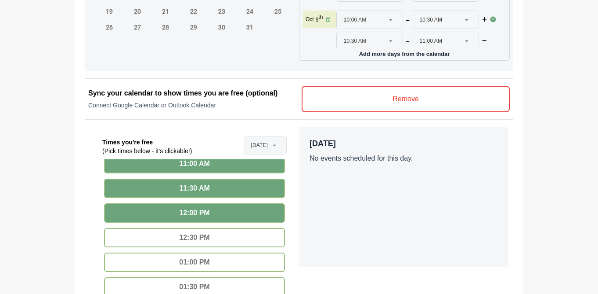
scroll to position [287, 0]
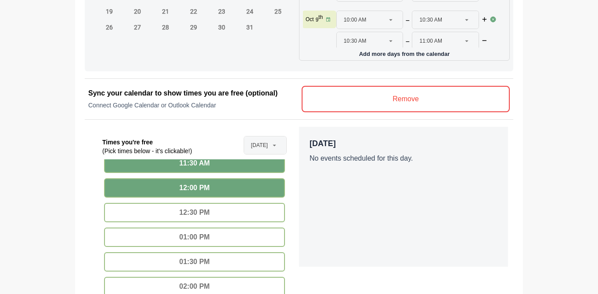
click at [207, 213] on div "12:30 PM" at bounding box center [194, 212] width 181 height 19
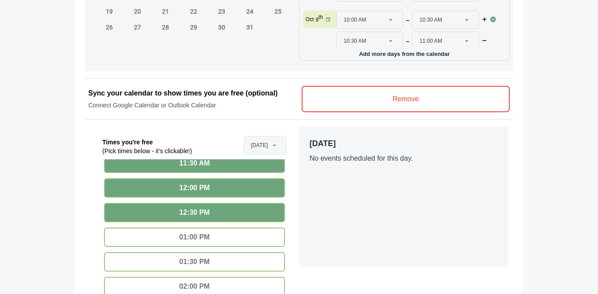
click at [204, 234] on div "01:00 PM" at bounding box center [194, 236] width 181 height 19
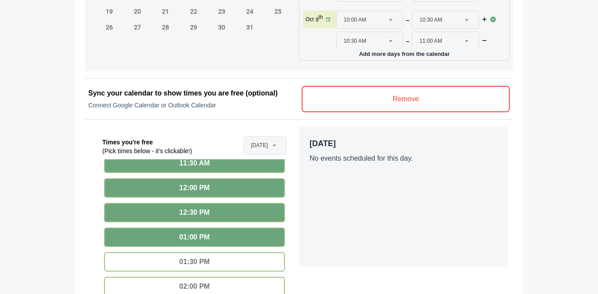
click at [196, 264] on div "01:30 PM" at bounding box center [194, 261] width 181 height 19
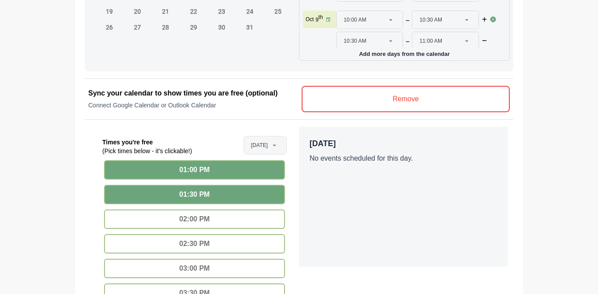
scroll to position [355, 0]
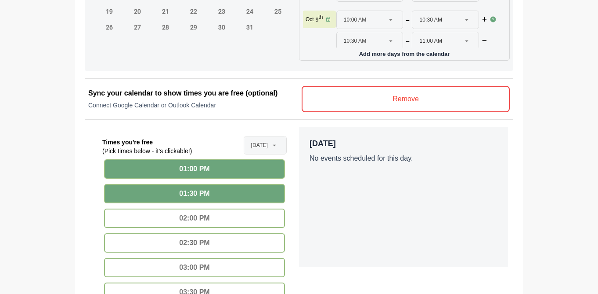
click at [207, 224] on div "02:00 PM" at bounding box center [194, 217] width 181 height 19
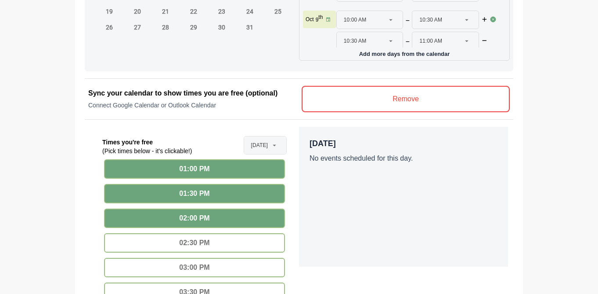
click at [200, 238] on div "02:30 PM" at bounding box center [194, 242] width 181 height 19
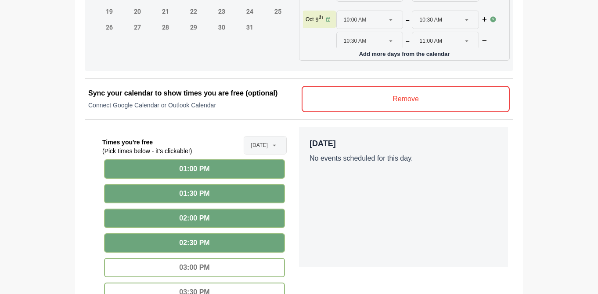
click at [192, 268] on div "03:00 PM" at bounding box center [194, 266] width 181 height 19
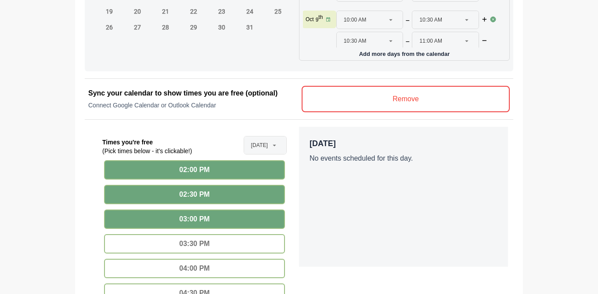
scroll to position [405, 0]
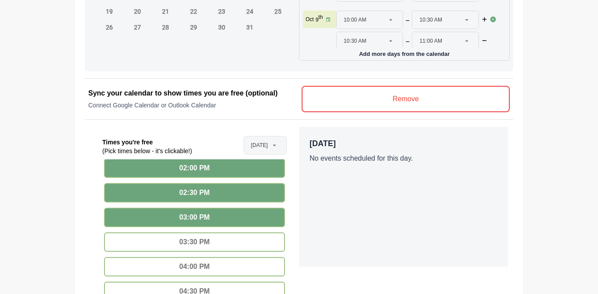
click at [207, 242] on div "03:30 PM" at bounding box center [194, 241] width 181 height 19
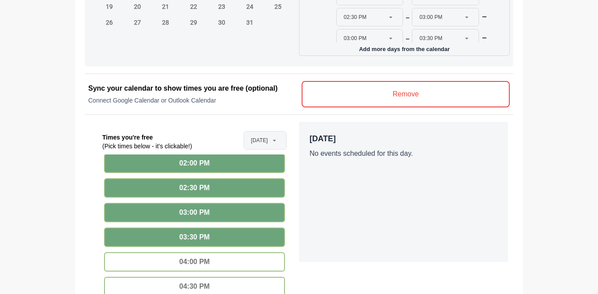
scroll to position [369, 0]
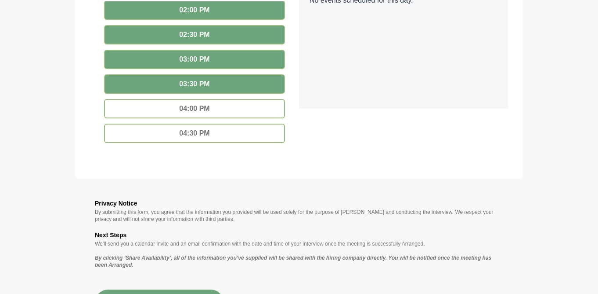
scroll to position [722, 0]
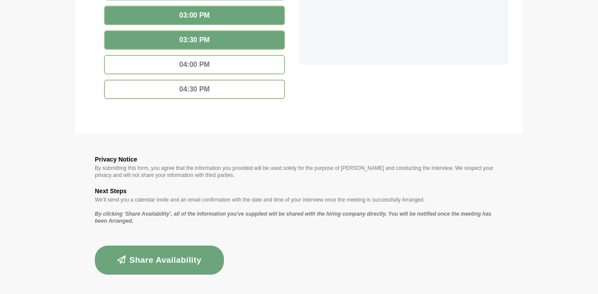
click at [177, 264] on button "Share Availability" at bounding box center [159, 259] width 129 height 29
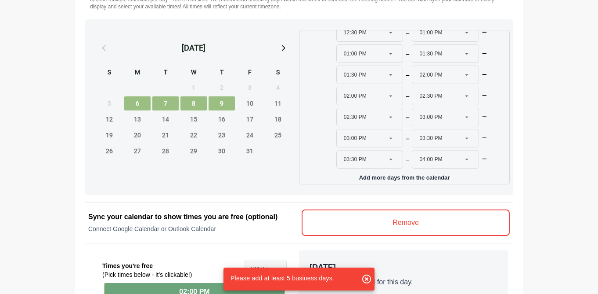
scroll to position [384, 0]
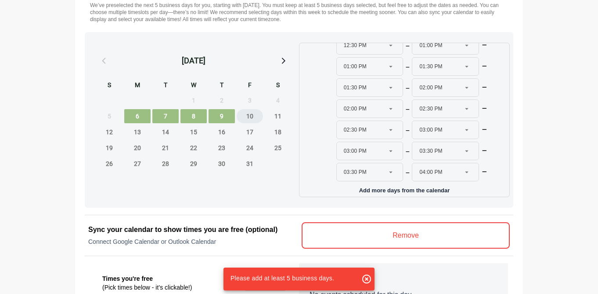
click at [254, 112] on span "10" at bounding box center [250, 116] width 26 height 14
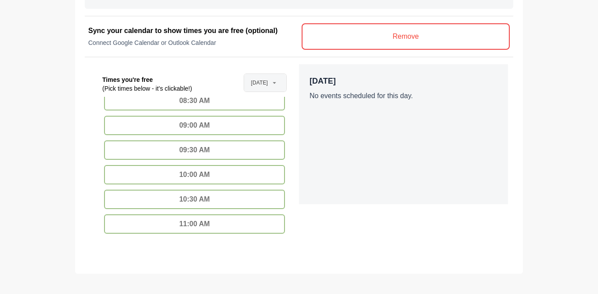
scroll to position [163, 0]
click at [218, 153] on div "10:00 AM" at bounding box center [194, 150] width 181 height 19
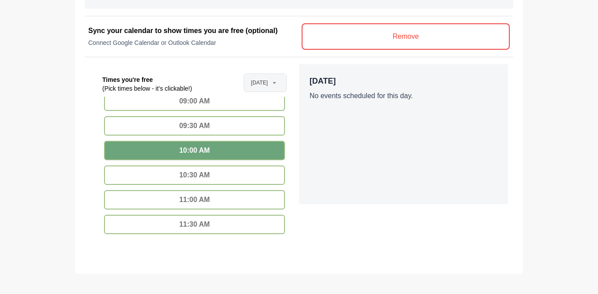
click at [207, 177] on div "10:30 AM" at bounding box center [194, 174] width 181 height 19
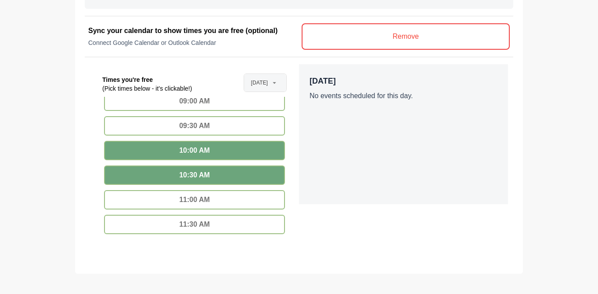
click at [203, 198] on div "11:00 AM" at bounding box center [194, 199] width 181 height 19
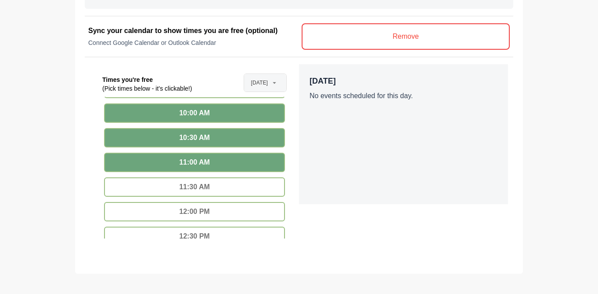
scroll to position [211, 0]
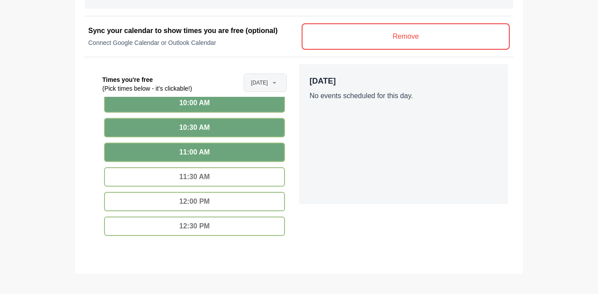
click at [211, 181] on div "11:30 AM" at bounding box center [194, 176] width 181 height 19
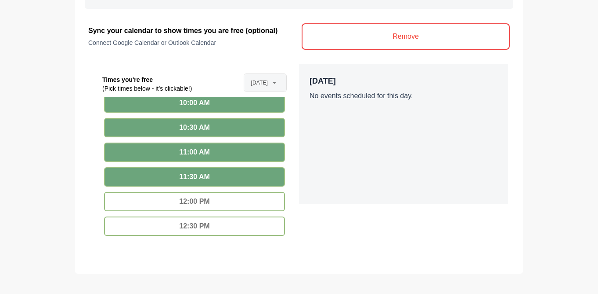
click at [205, 203] on div "12:00 PM" at bounding box center [194, 201] width 181 height 19
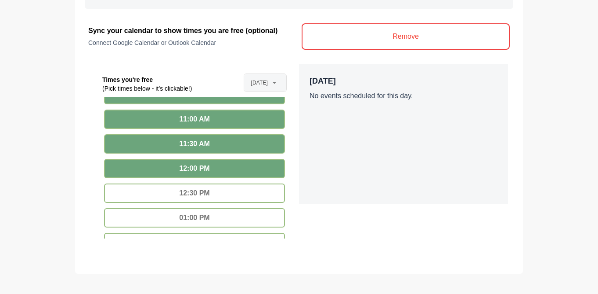
scroll to position [260, 0]
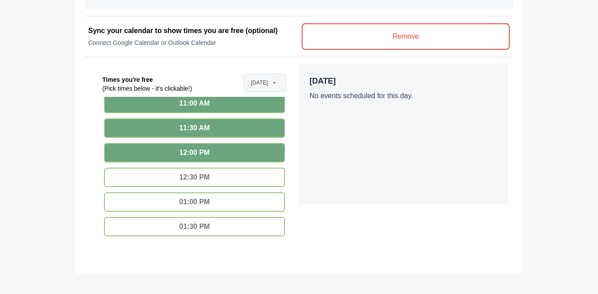
click at [214, 179] on div "12:30 PM" at bounding box center [194, 176] width 181 height 19
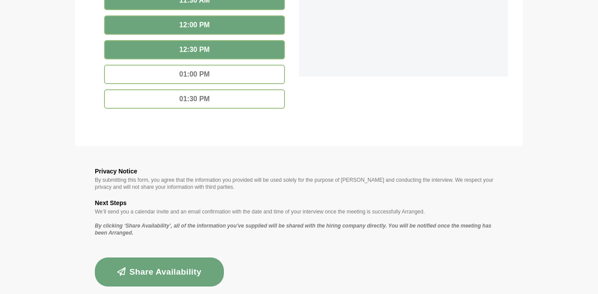
scroll to position [722, 0]
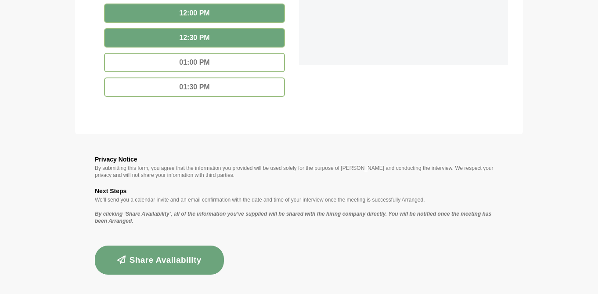
click at [169, 255] on button "Share Availability" at bounding box center [159, 259] width 129 height 29
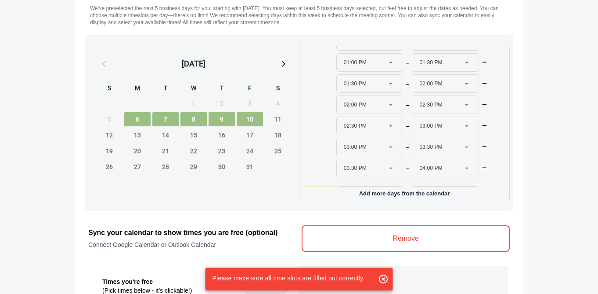
scroll to position [378, 0]
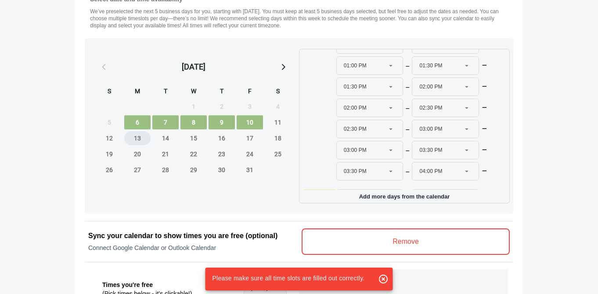
click at [133, 142] on span "13" at bounding box center [137, 138] width 26 height 14
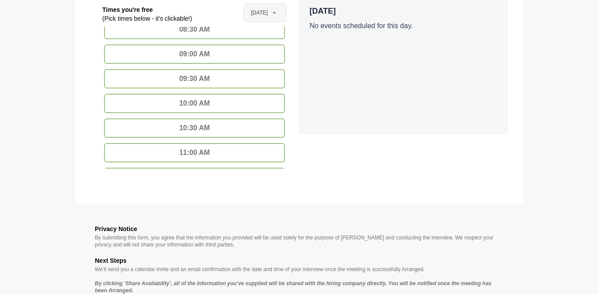
click at [214, 110] on div "10:00 AM" at bounding box center [194, 103] width 181 height 19
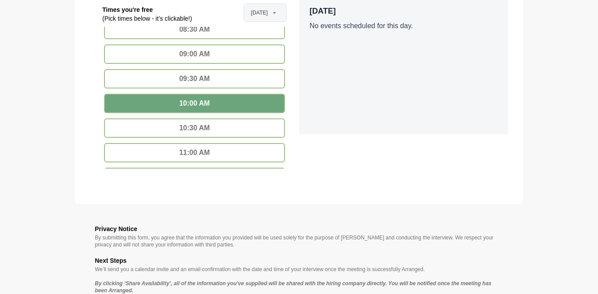
click at [204, 129] on div "10:30 AM" at bounding box center [194, 127] width 181 height 19
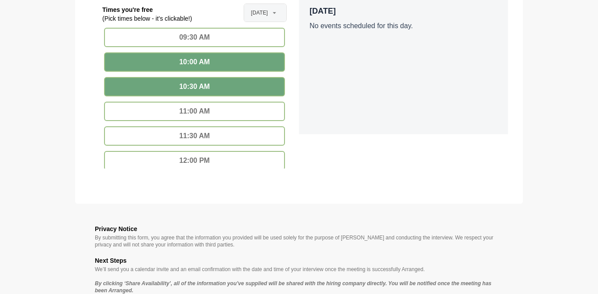
click at [214, 104] on div "11:00 AM" at bounding box center [194, 111] width 181 height 19
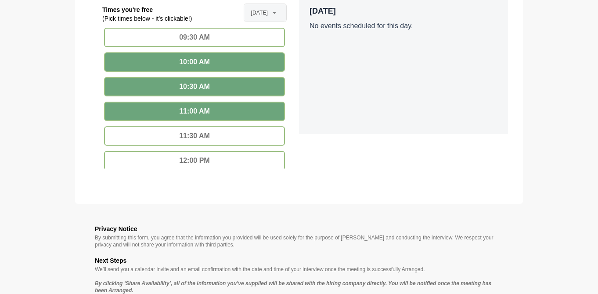
click at [199, 132] on div "11:30 AM" at bounding box center [194, 135] width 181 height 19
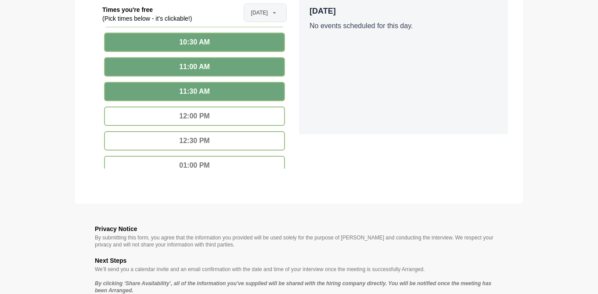
click at [211, 117] on div "12:00 PM" at bounding box center [194, 115] width 181 height 19
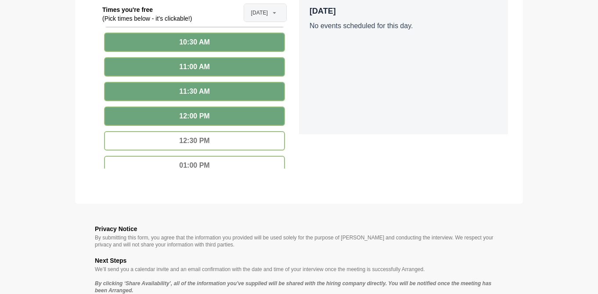
click at [207, 138] on div "12:30 PM" at bounding box center [194, 140] width 181 height 19
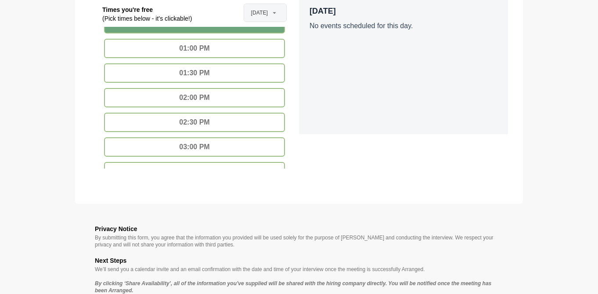
click at [223, 46] on div "01:00 PM" at bounding box center [194, 48] width 181 height 19
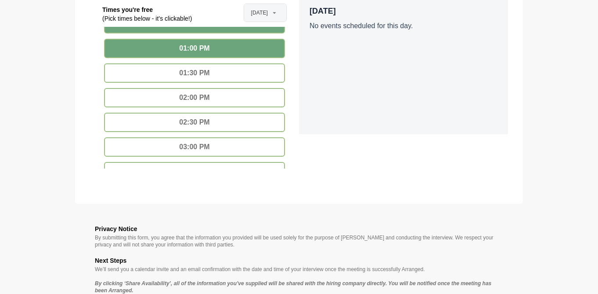
click at [216, 65] on div "01:30 PM" at bounding box center [194, 72] width 181 height 19
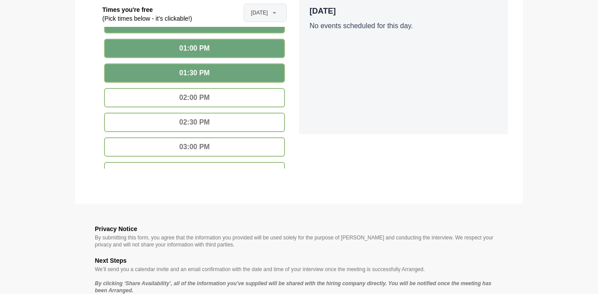
click at [206, 94] on div "02:00 PM" at bounding box center [194, 97] width 181 height 19
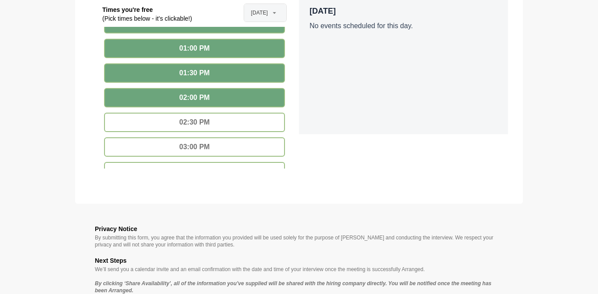
click at [200, 119] on div "02:30 PM" at bounding box center [194, 121] width 181 height 19
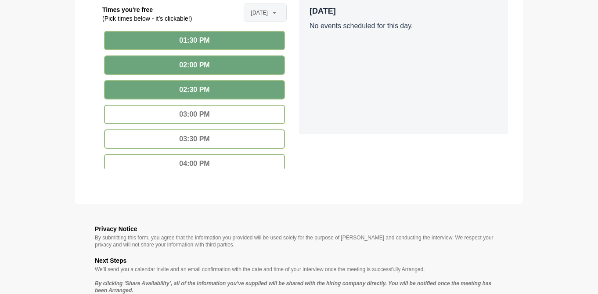
click at [209, 116] on div "03:00 PM" at bounding box center [194, 114] width 181 height 19
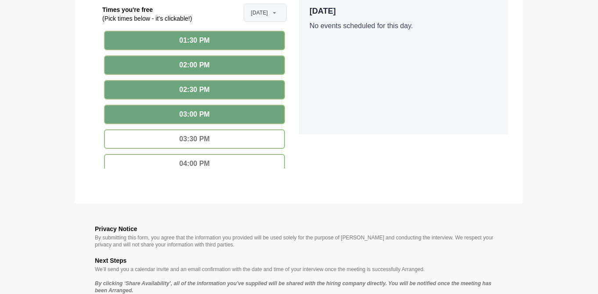
click at [205, 138] on div "03:30 PM" at bounding box center [194, 138] width 181 height 19
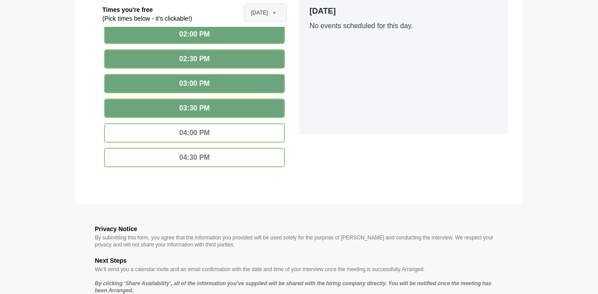
click at [214, 131] on div "04:00 PM" at bounding box center [194, 132] width 181 height 19
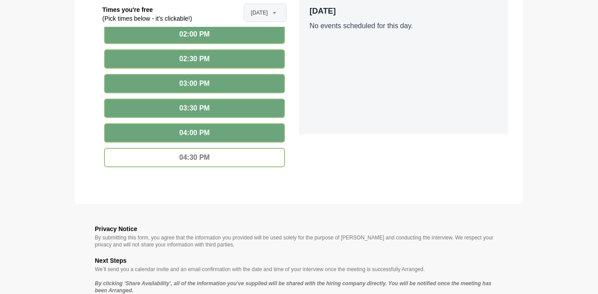
click at [207, 152] on div "04:30 PM" at bounding box center [194, 157] width 181 height 19
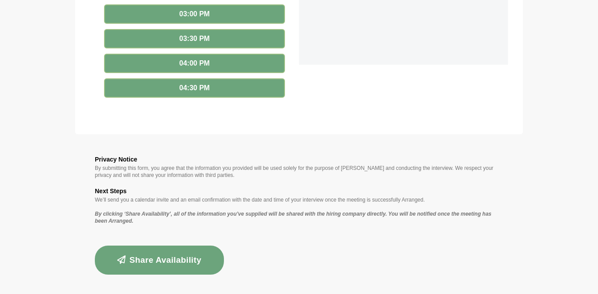
click at [167, 256] on button "Share Availability" at bounding box center [159, 259] width 129 height 29
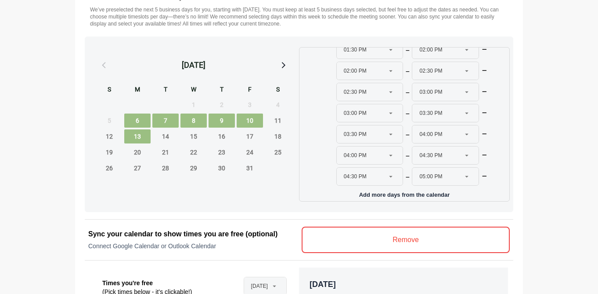
scroll to position [722, 0]
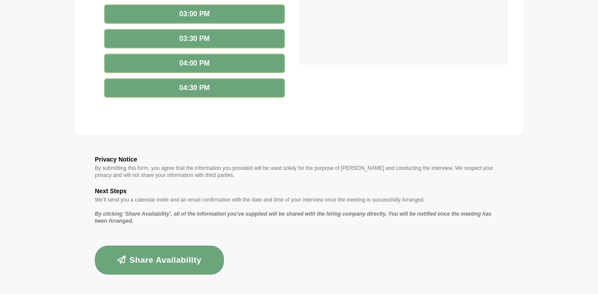
click at [137, 264] on button "Share Availability" at bounding box center [159, 259] width 129 height 29
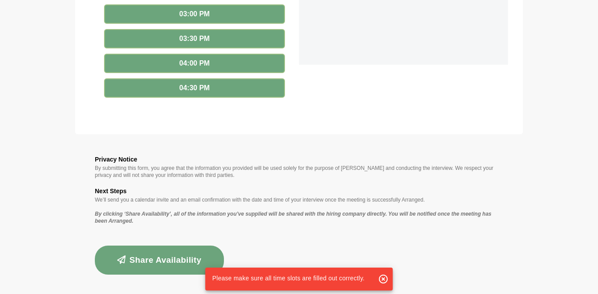
click at [306, 277] on span "Please make sure all time slots are filled out correctly." at bounding box center [288, 277] width 152 height 7
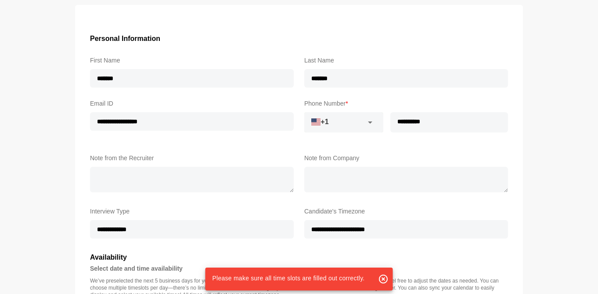
scroll to position [168, 0]
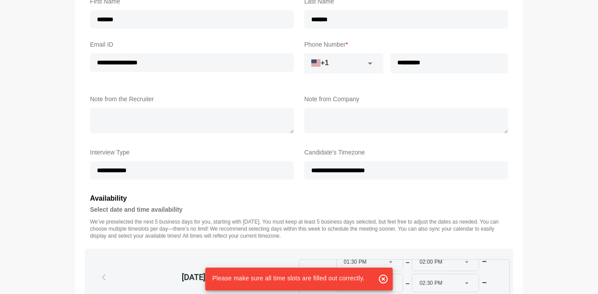
click at [228, 198] on h3 "Availability" at bounding box center [299, 197] width 418 height 11
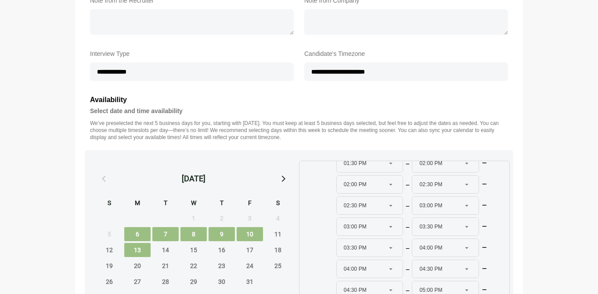
scroll to position [300, 0]
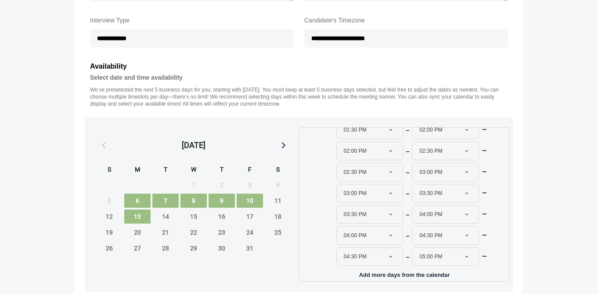
click at [139, 201] on span "6" at bounding box center [137, 200] width 26 height 14
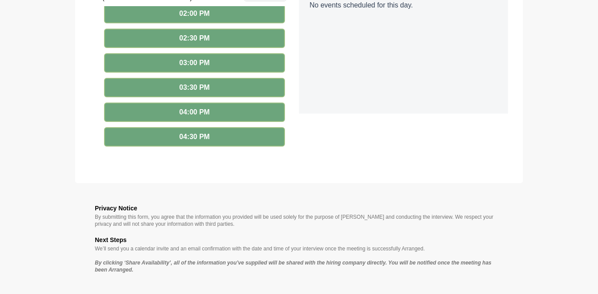
scroll to position [722, 0]
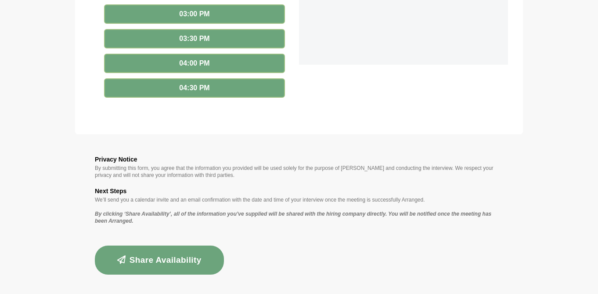
click at [170, 254] on button "Share Availability" at bounding box center [159, 259] width 129 height 29
